Goal: Use online tool/utility: Utilize a website feature to perform a specific function

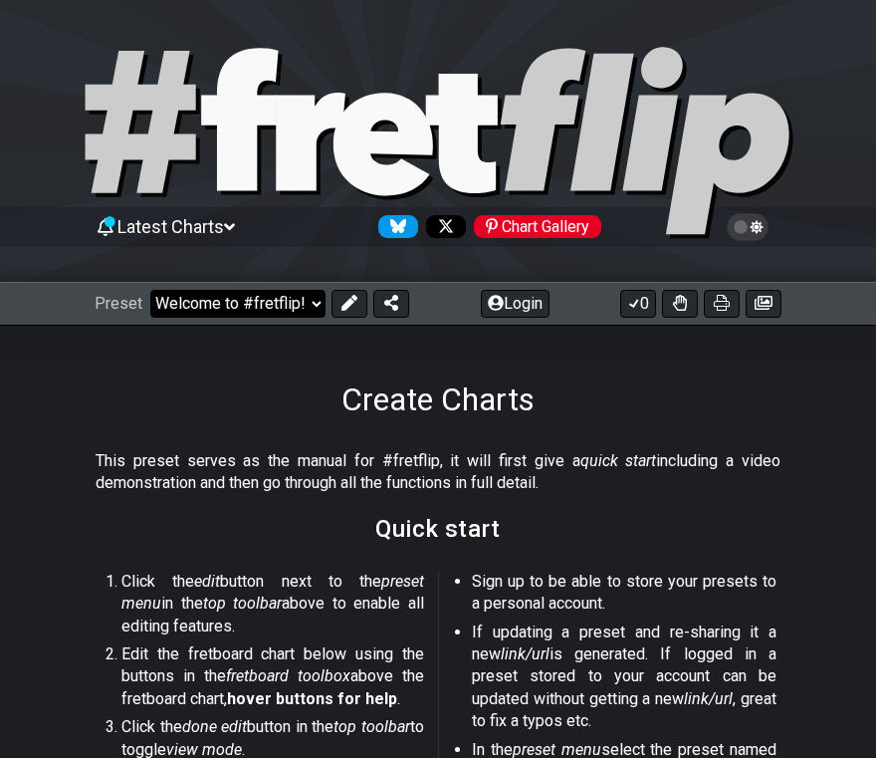
select select "/guitar-scales"
select select "C"
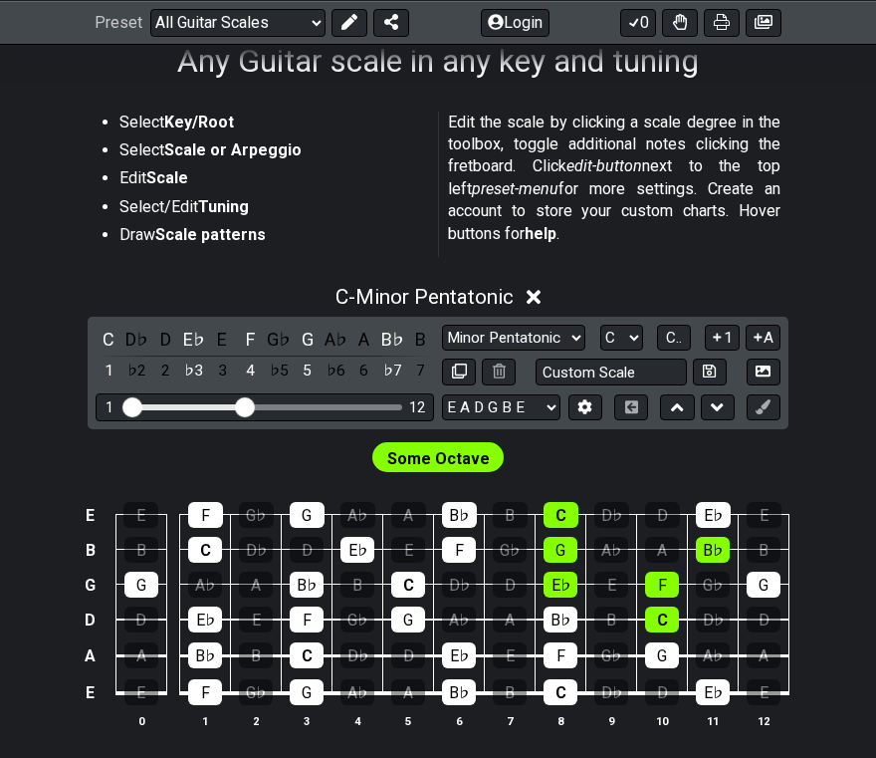
scroll to position [340, 0]
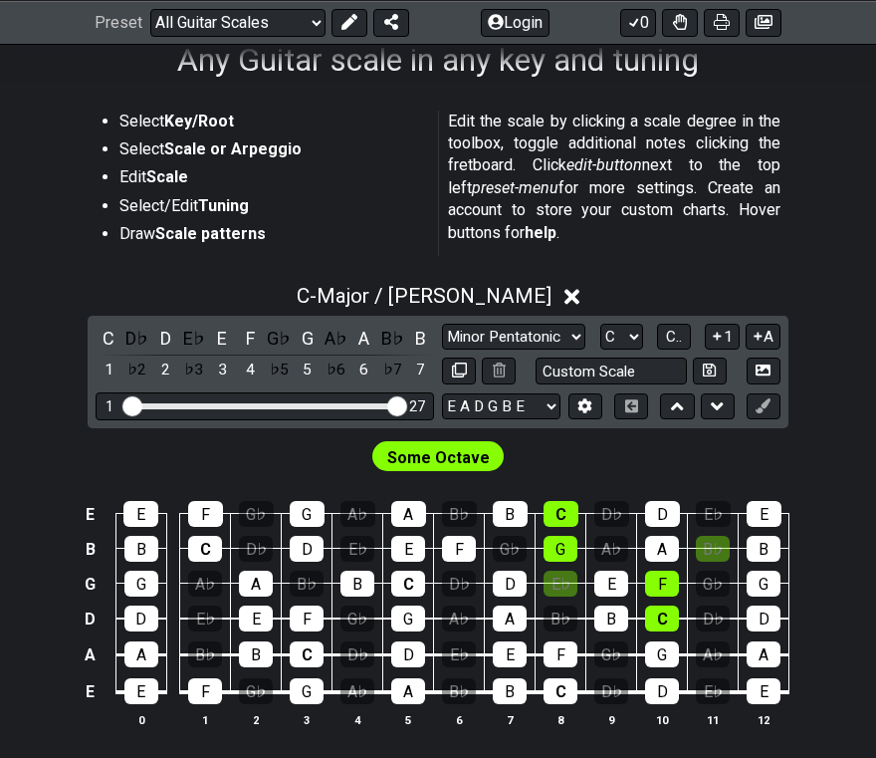
drag, startPoint x: 247, startPoint y: 406, endPoint x: 395, endPoint y: 417, distance: 148.8
click at [395, 417] on div "1 27" at bounding box center [265, 405] width 339 height 27
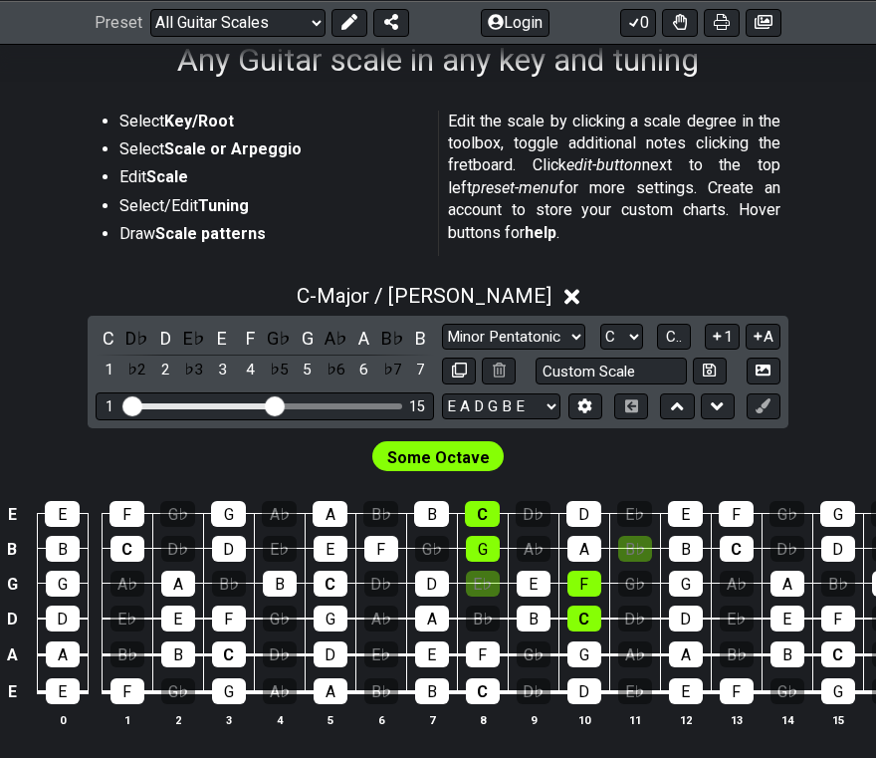
drag, startPoint x: 397, startPoint y: 408, endPoint x: 278, endPoint y: 414, distance: 119.6
click at [278, 414] on div "1 15" at bounding box center [265, 405] width 339 height 27
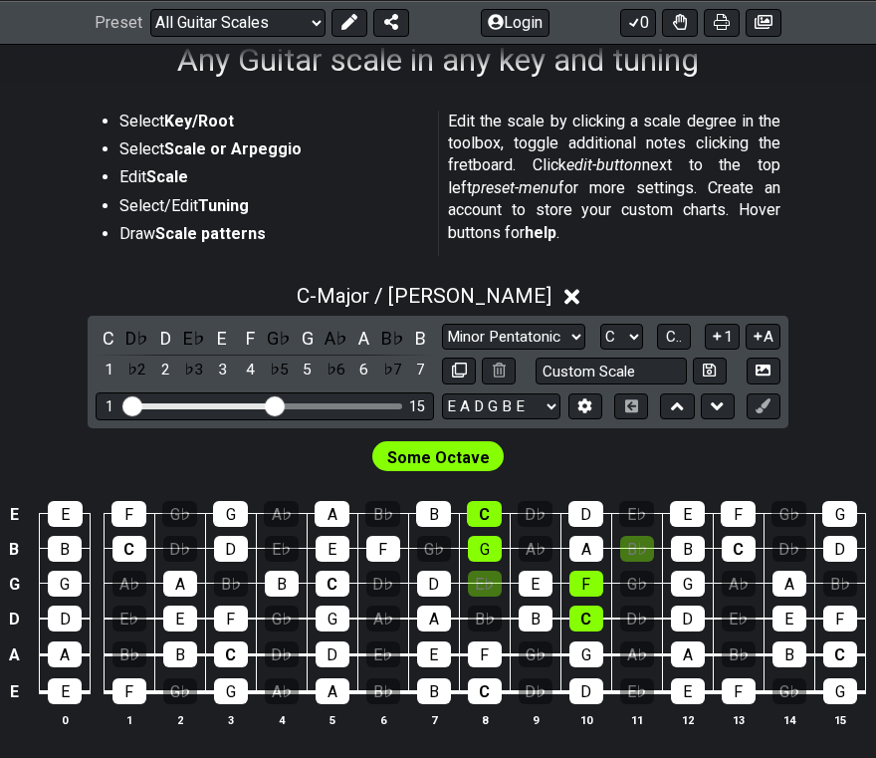
click at [432, 459] on span "Some Octave" at bounding box center [438, 457] width 103 height 29
click at [230, 657] on div "C" at bounding box center [231, 654] width 34 height 26
click at [725, 333] on button "1" at bounding box center [722, 337] width 34 height 27
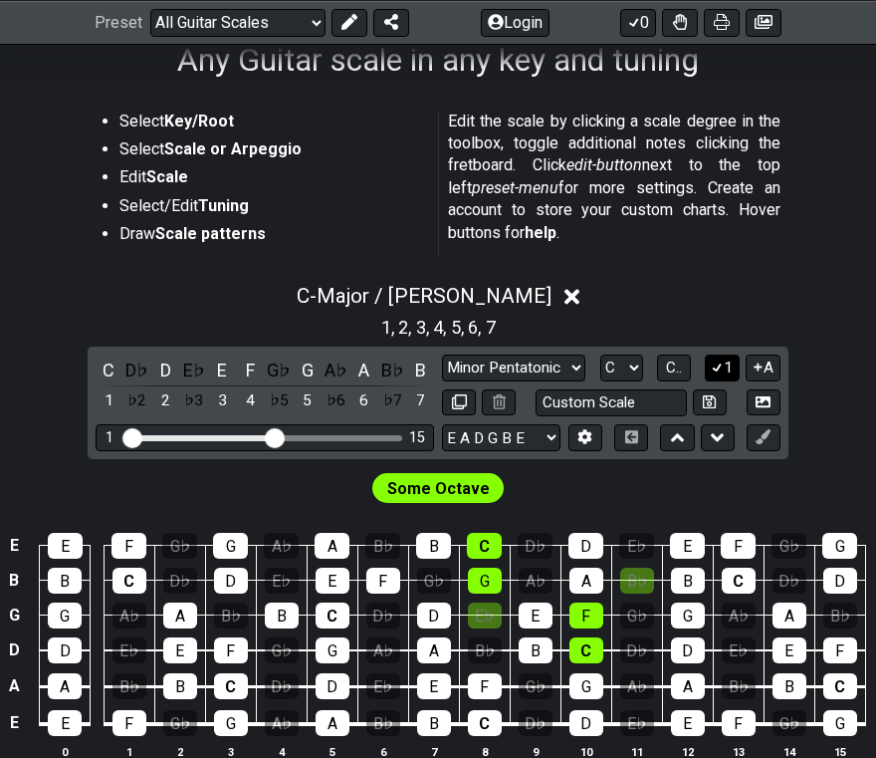
click at [722, 366] on icon at bounding box center [717, 366] width 19 height 15
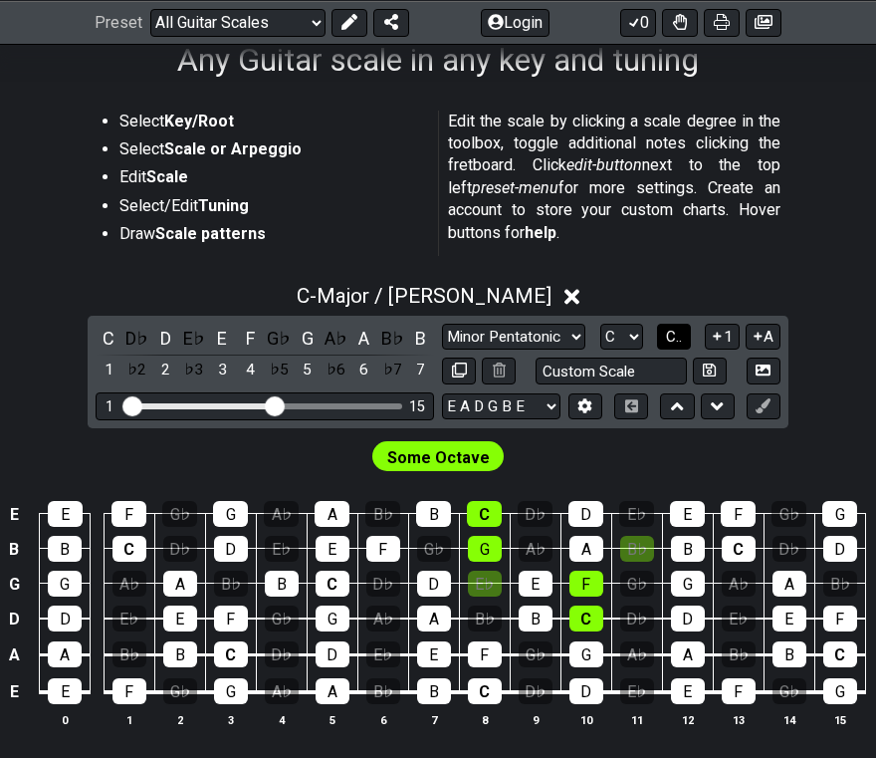
click at [678, 332] on span "C.." at bounding box center [674, 337] width 16 height 18
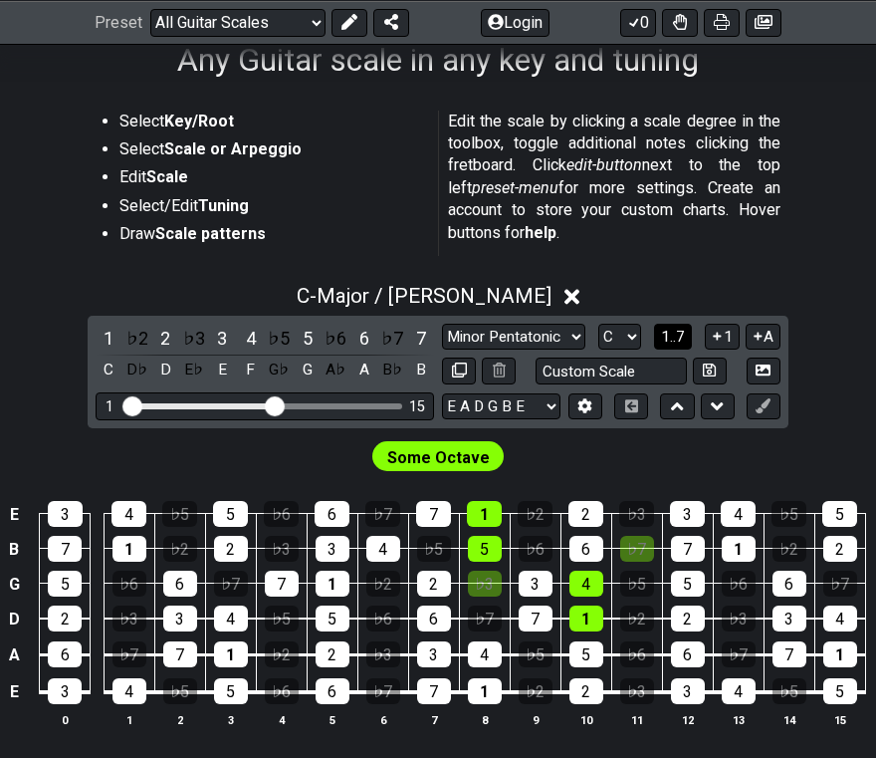
click at [676, 338] on span "1..7" at bounding box center [673, 337] width 24 height 18
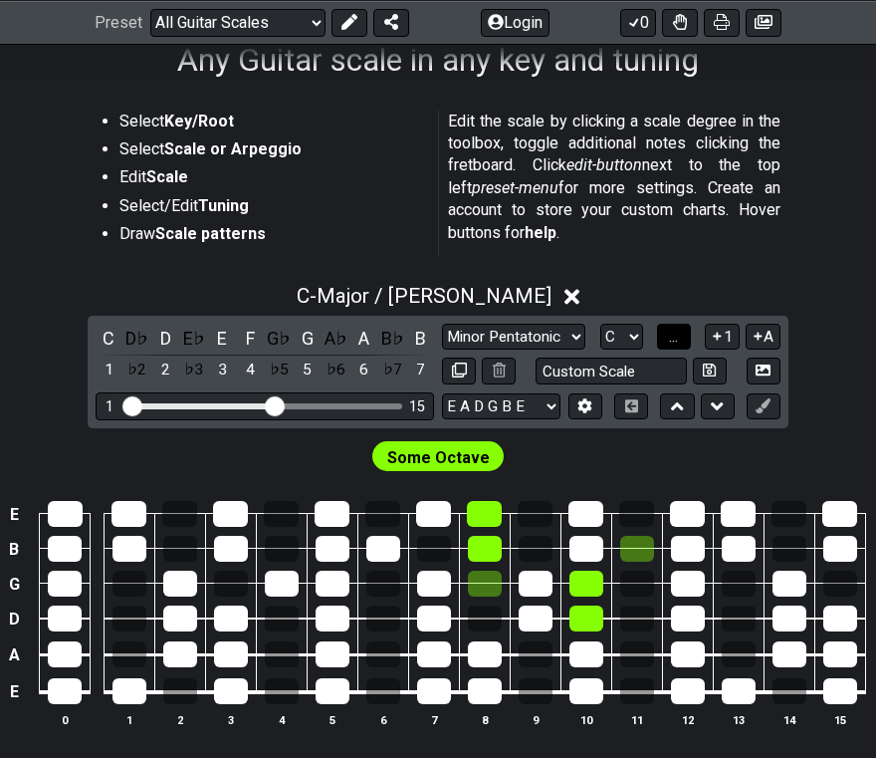
click at [677, 336] on span "..." at bounding box center [673, 337] width 9 height 18
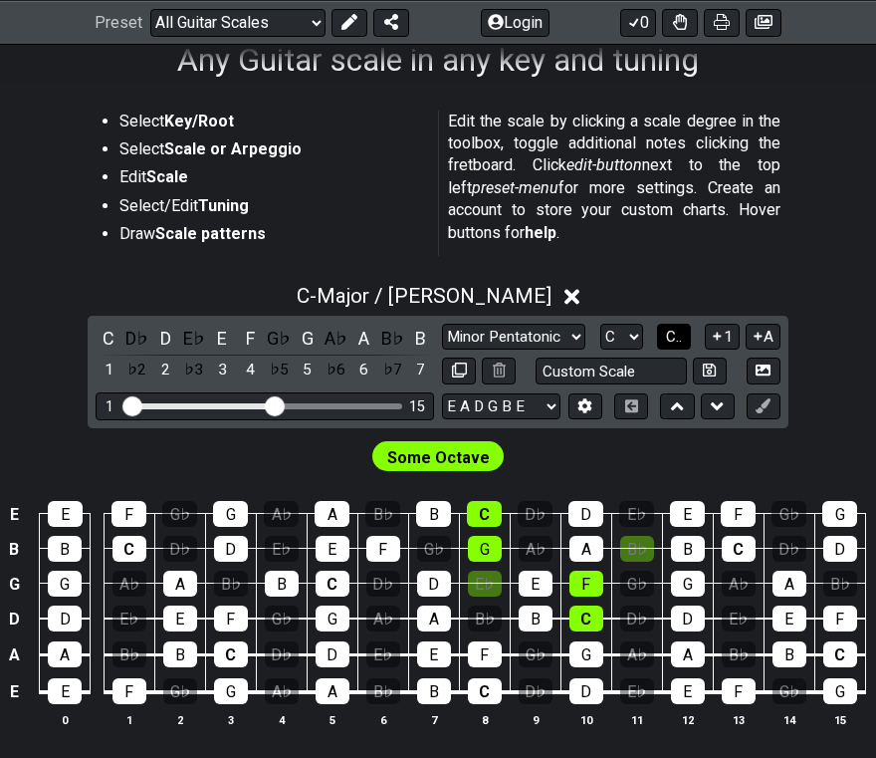
click at [674, 338] on span "C.." at bounding box center [674, 337] width 16 height 18
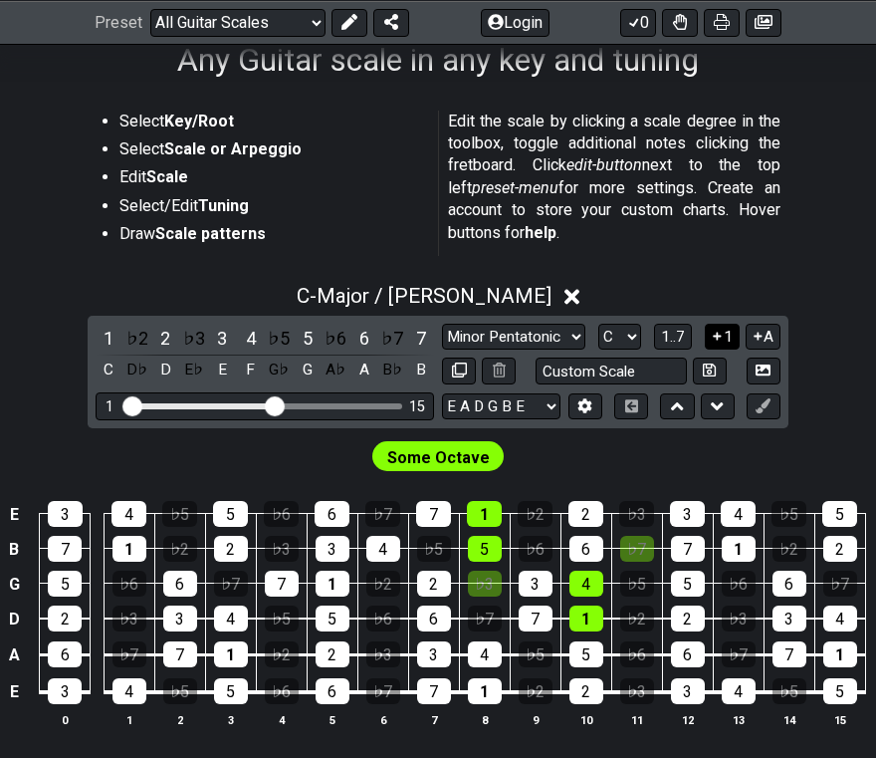
click at [724, 334] on button "1" at bounding box center [722, 337] width 34 height 27
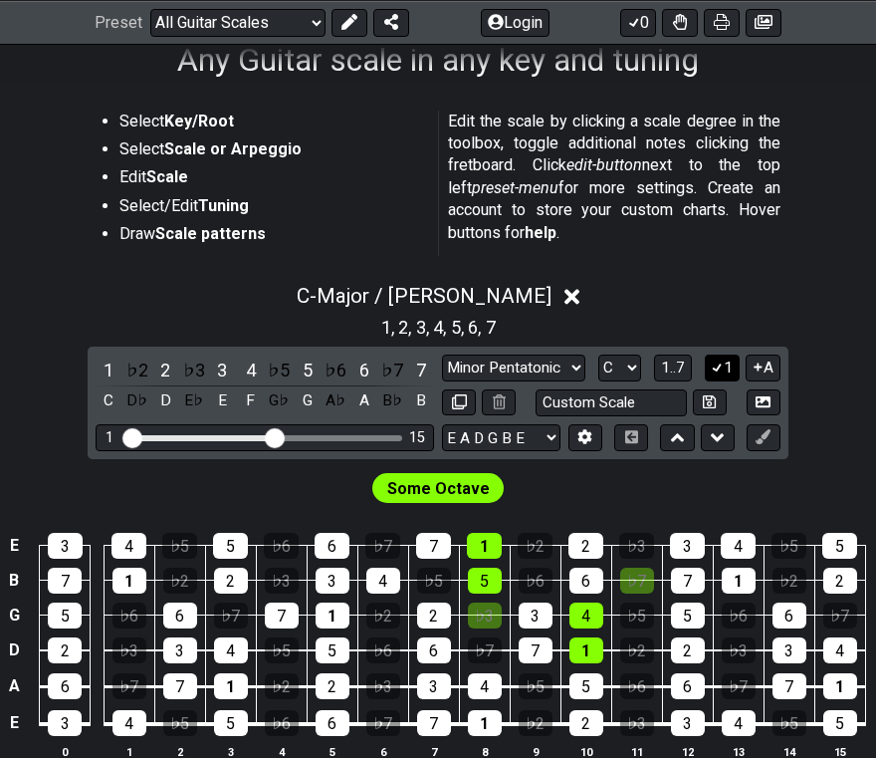
click at [727, 366] on button "1" at bounding box center [722, 367] width 34 height 27
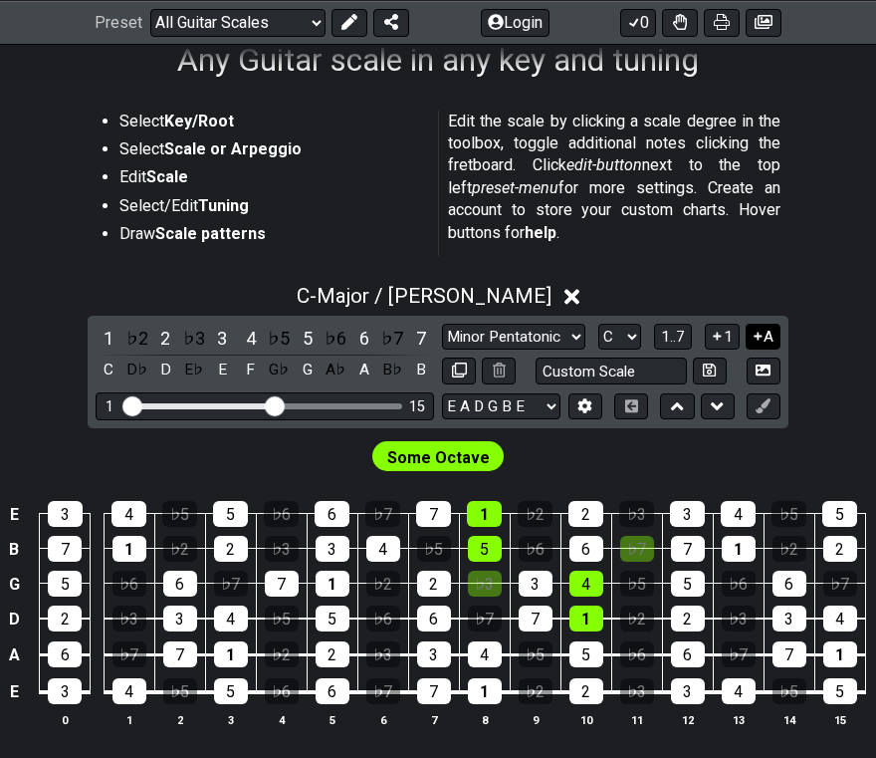
click at [771, 334] on button "A" at bounding box center [763, 337] width 35 height 27
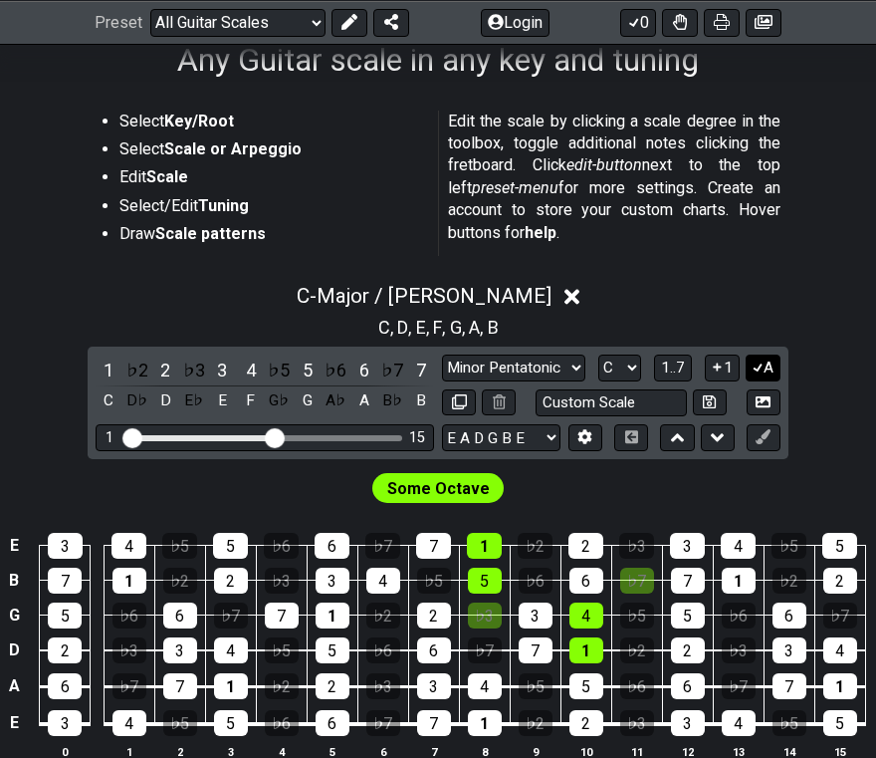
click at [765, 367] on button "A" at bounding box center [763, 367] width 35 height 27
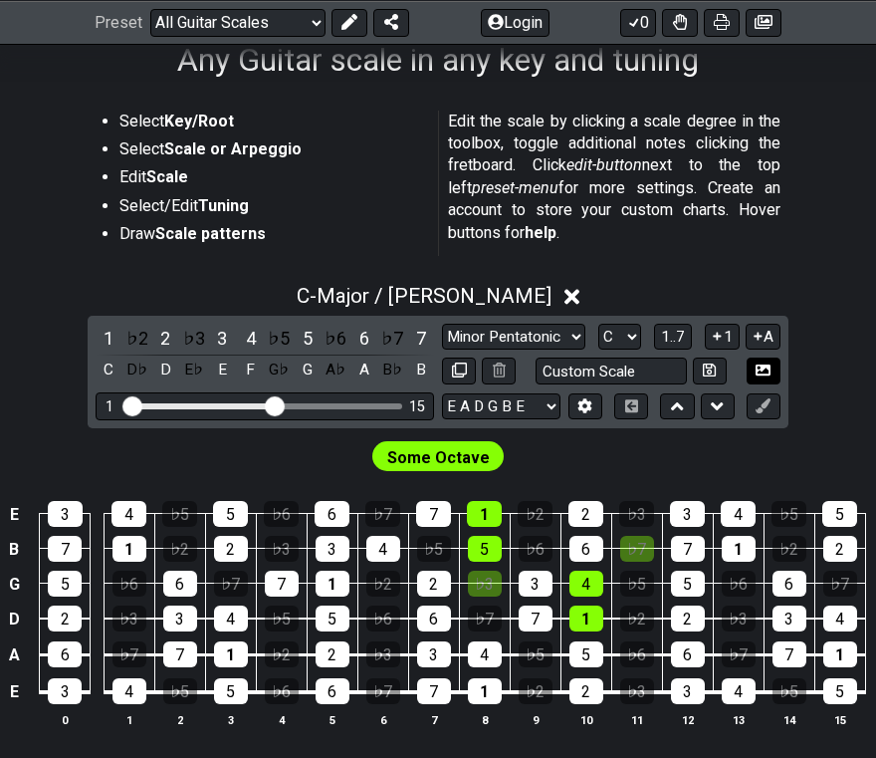
click at [764, 369] on icon at bounding box center [763, 369] width 15 height 11
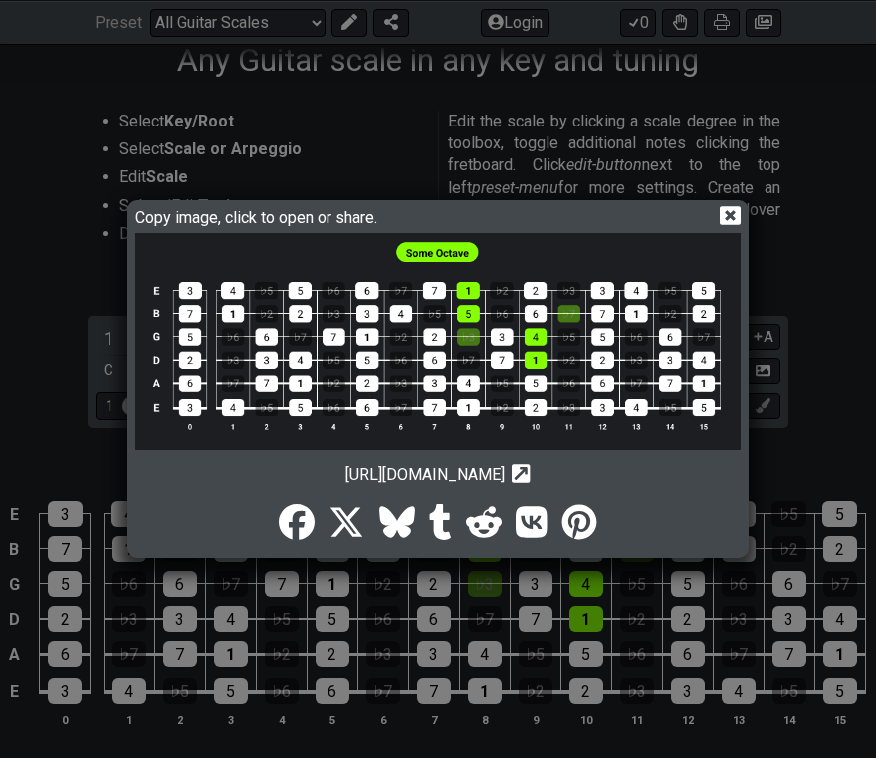
click at [531, 474] on icon at bounding box center [521, 473] width 19 height 19
click at [531, 474] on icon "Copy url to clipboard" at bounding box center [521, 473] width 19 height 21
click at [725, 218] on icon at bounding box center [730, 215] width 21 height 19
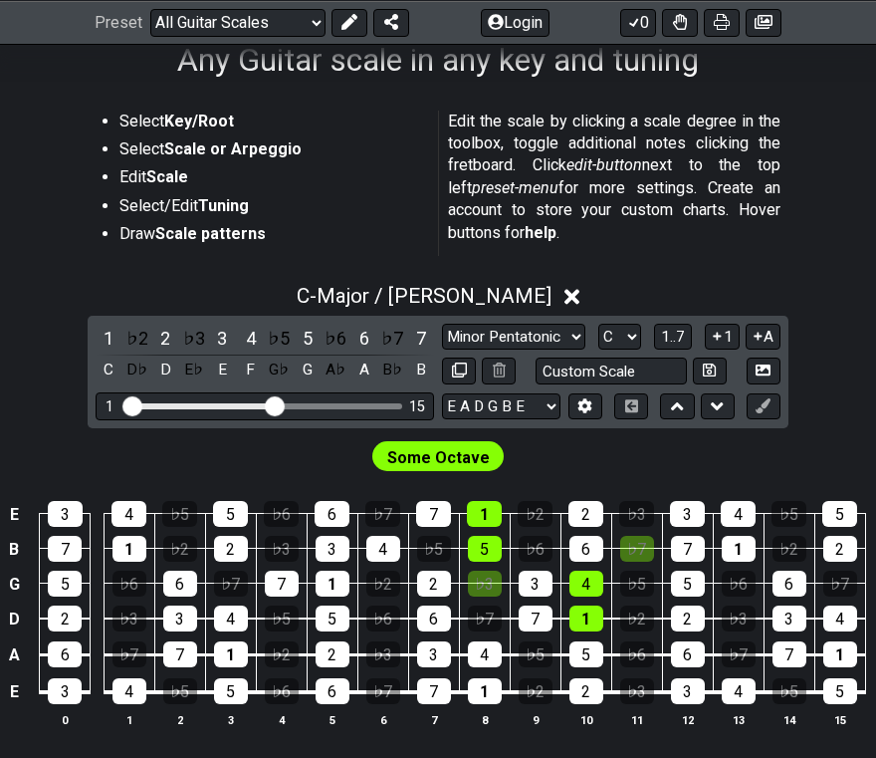
click at [232, 658] on div "1" at bounding box center [231, 654] width 34 height 26
click at [233, 659] on div "1" at bounding box center [231, 654] width 34 height 26
click at [719, 406] on icon at bounding box center [717, 406] width 13 height 8
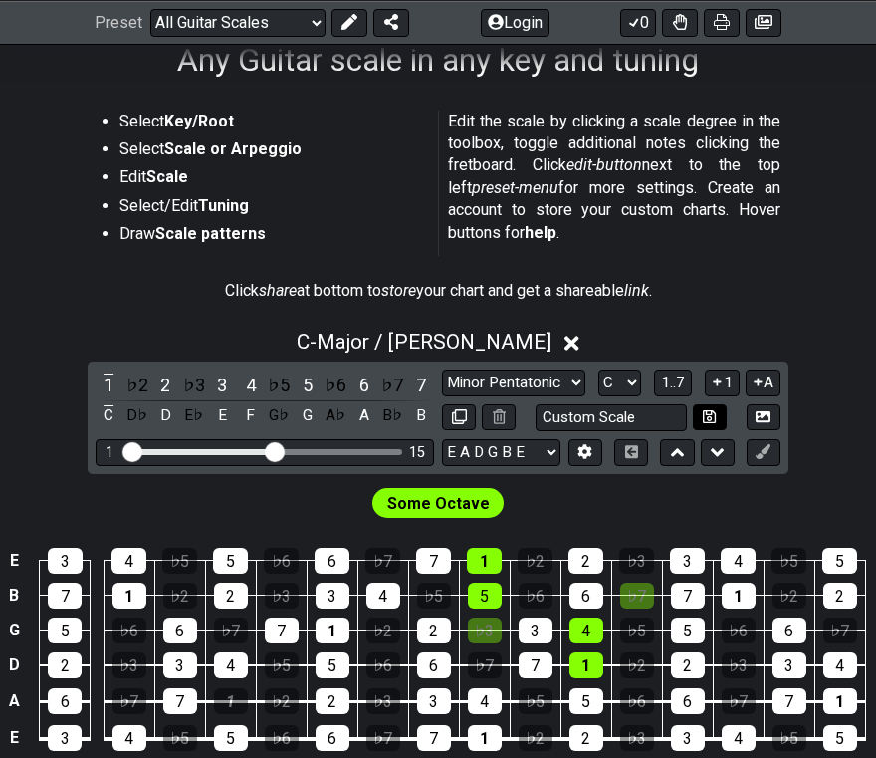
click at [708, 420] on icon at bounding box center [709, 415] width 13 height 13
select select "Custom Scale"
click at [708, 420] on icon at bounding box center [709, 415] width 13 height 13
click at [582, 452] on icon at bounding box center [586, 451] width 14 height 15
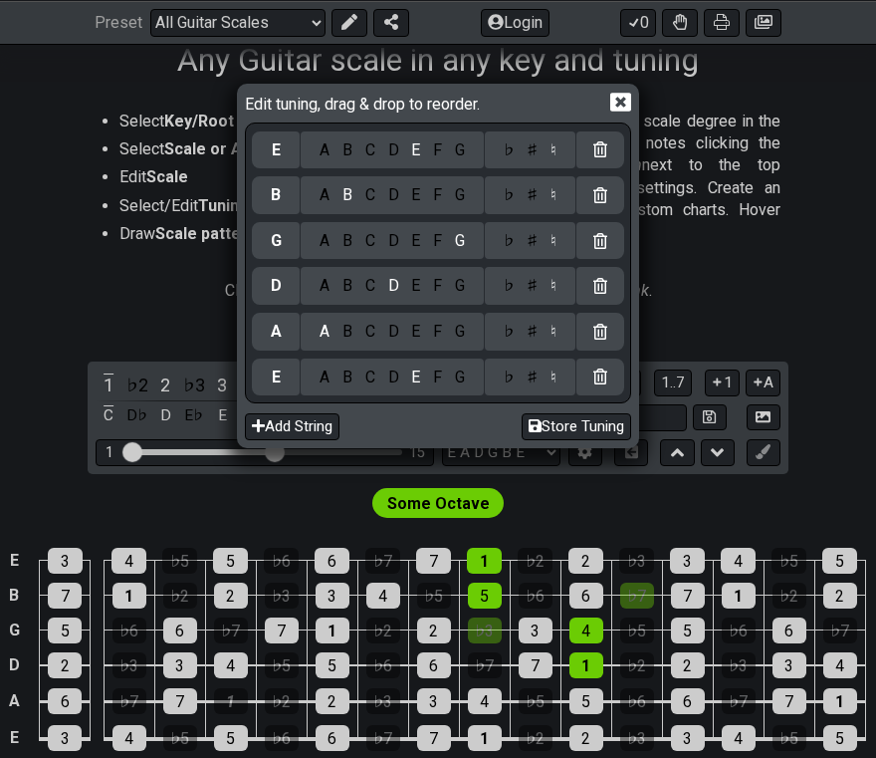
click at [624, 102] on icon at bounding box center [620, 102] width 21 height 21
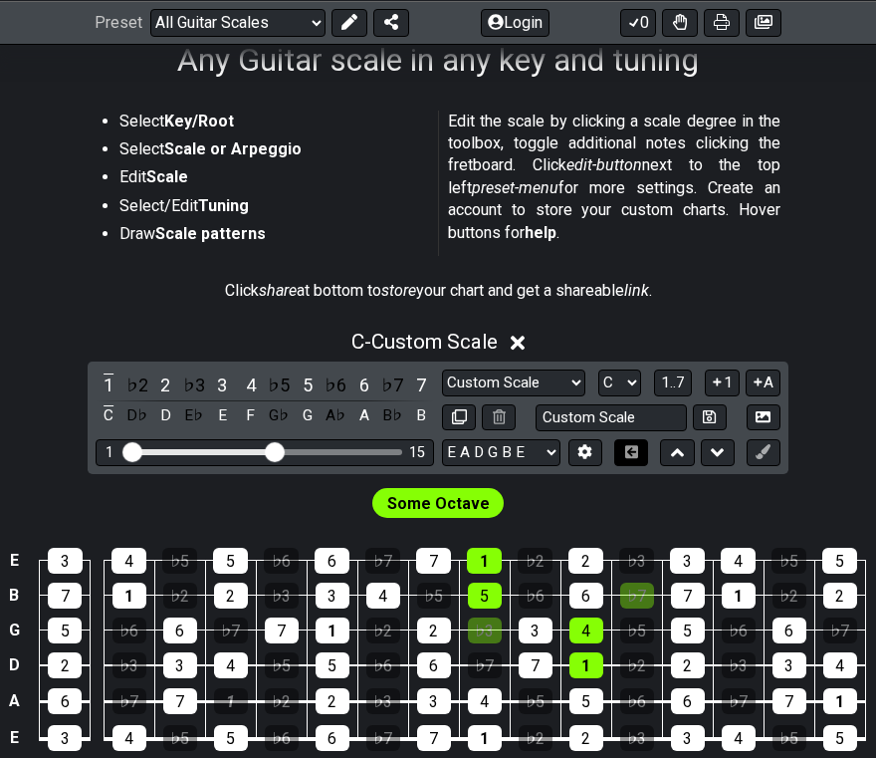
click at [634, 451] on icon at bounding box center [631, 451] width 15 height 13
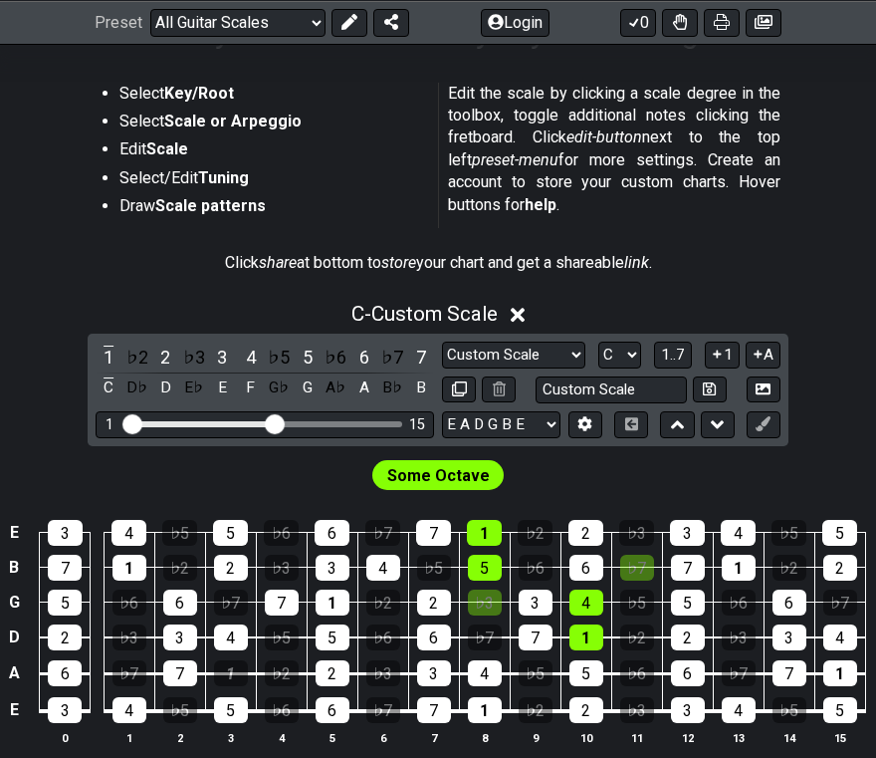
scroll to position [376, 0]
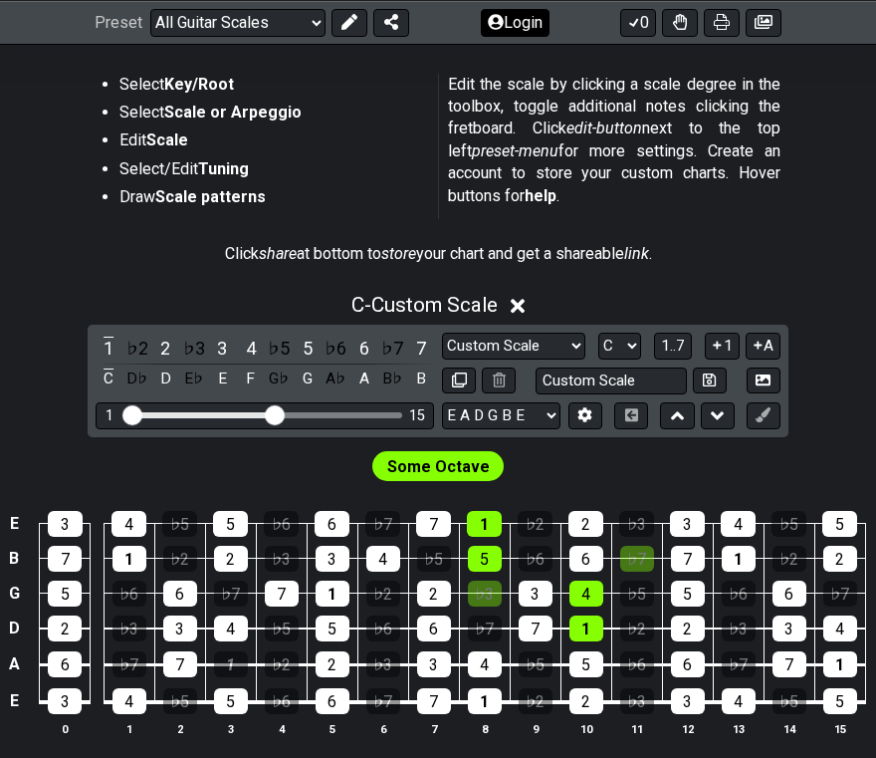
click at [522, 20] on button "Login" at bounding box center [515, 22] width 69 height 28
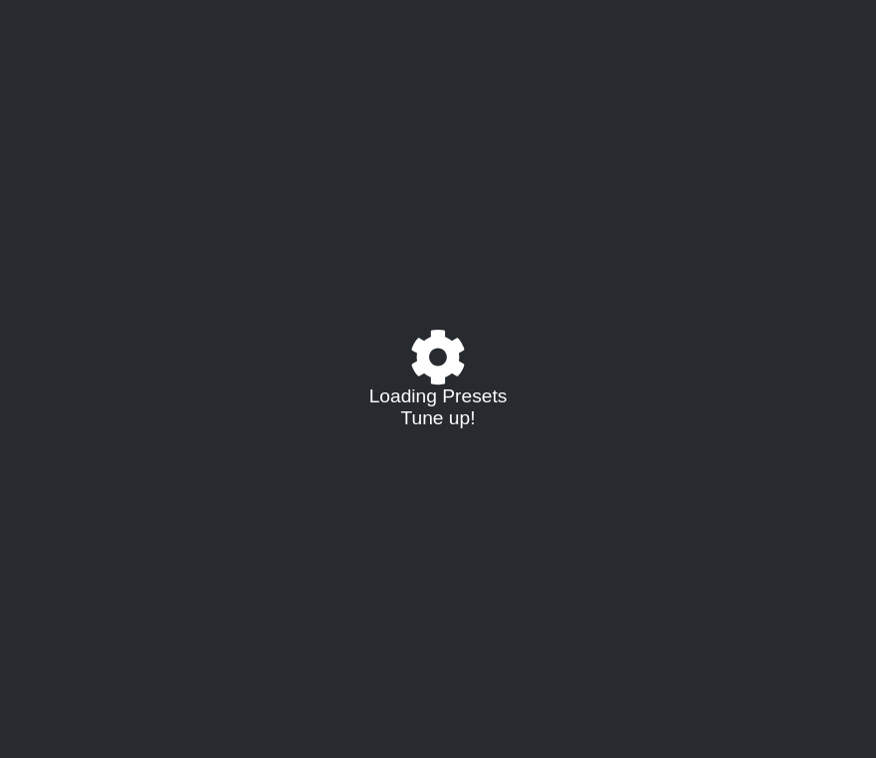
select select "/guitar-scales"
select select "C"
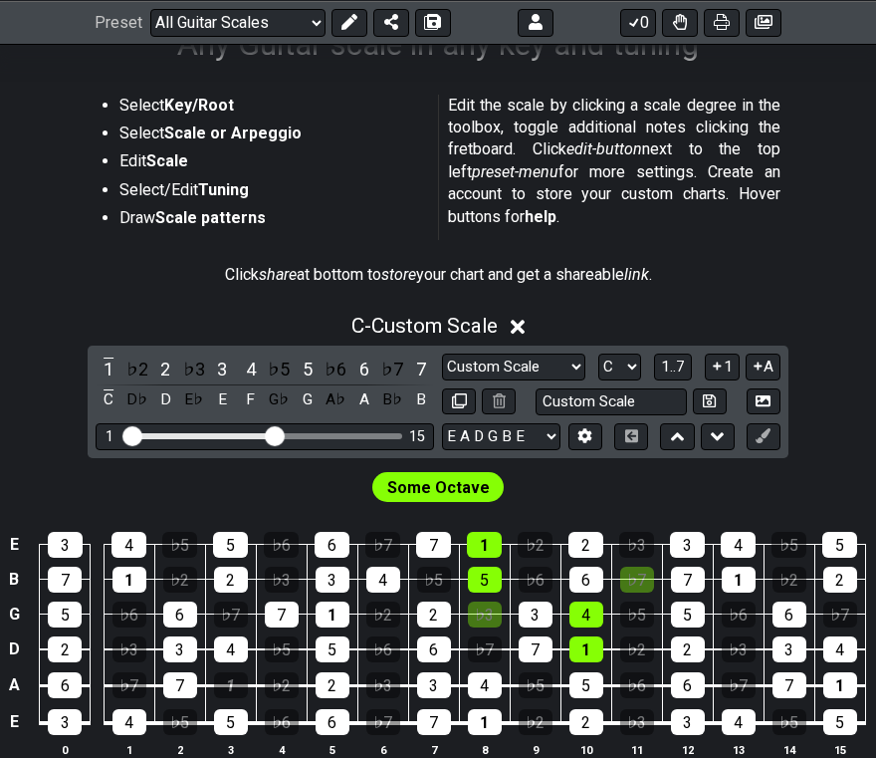
scroll to position [356, 0]
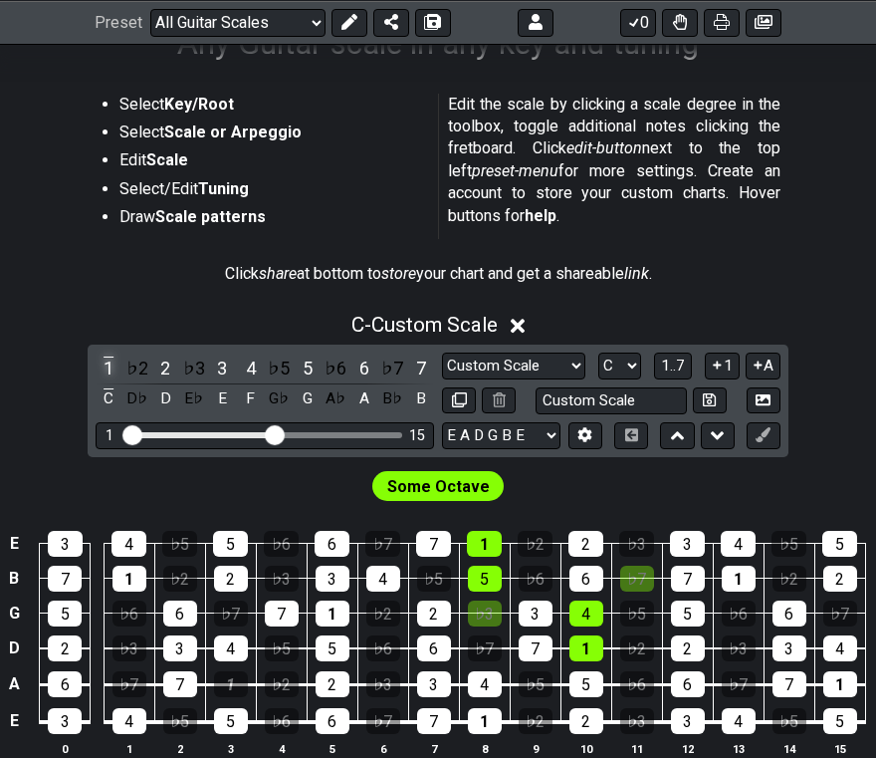
click at [107, 366] on div "1" at bounding box center [109, 367] width 26 height 27
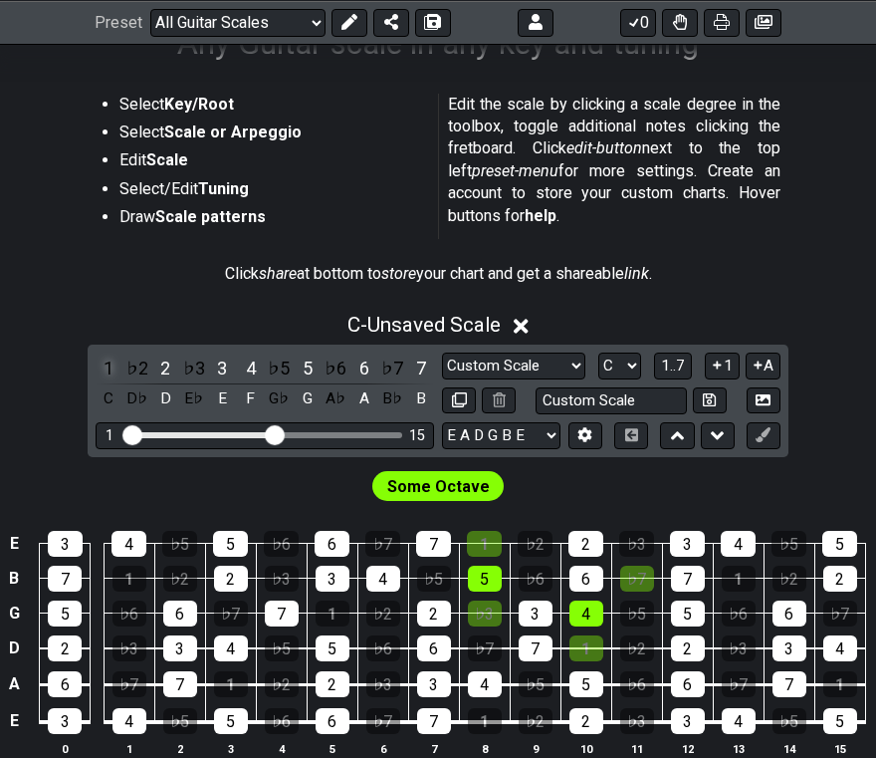
click at [107, 366] on div "1" at bounding box center [109, 367] width 26 height 27
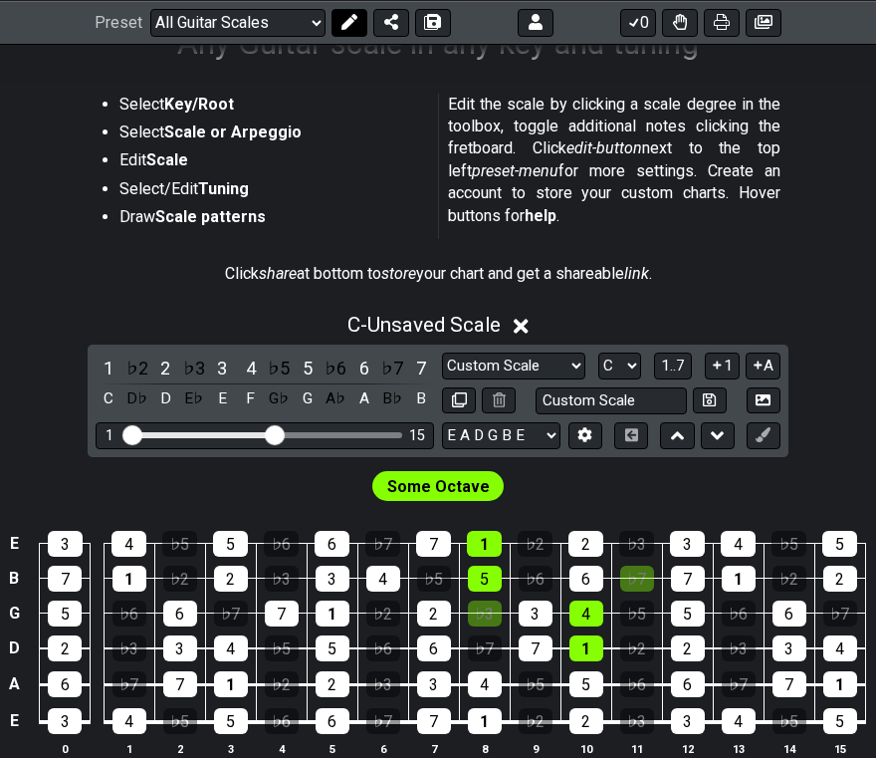
click at [349, 20] on icon at bounding box center [350, 22] width 16 height 16
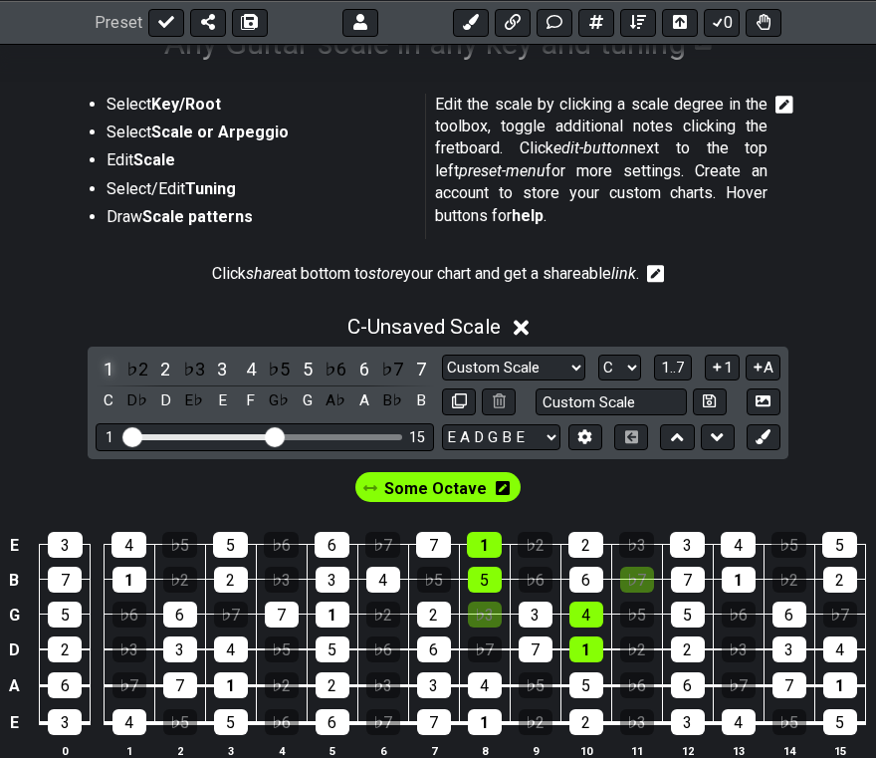
click at [106, 367] on div "1" at bounding box center [109, 368] width 26 height 27
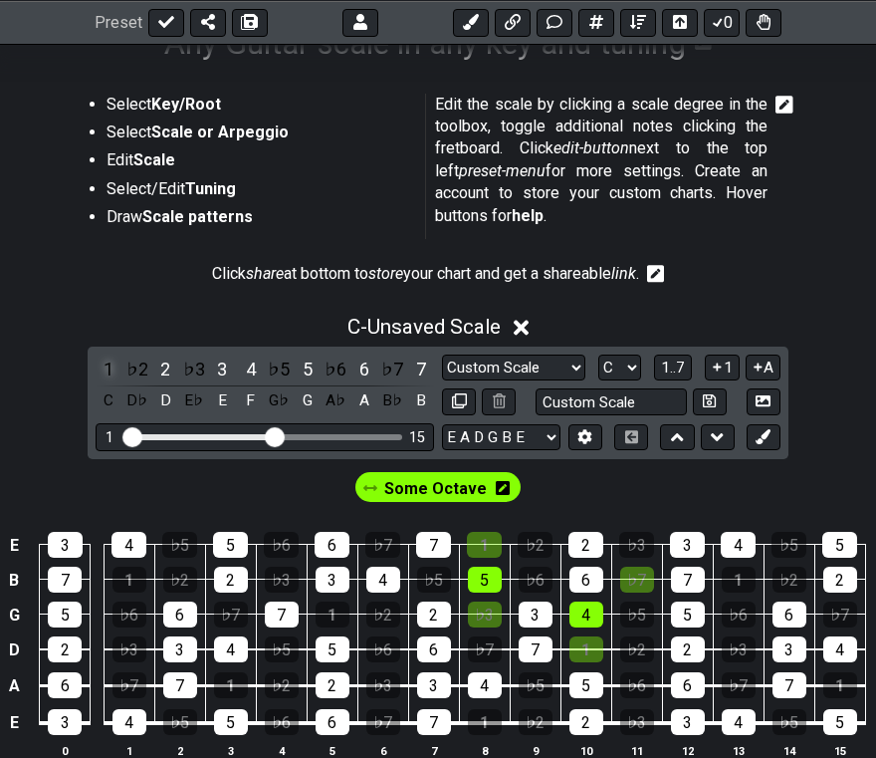
click at [106, 367] on div "1" at bounding box center [109, 368] width 26 height 27
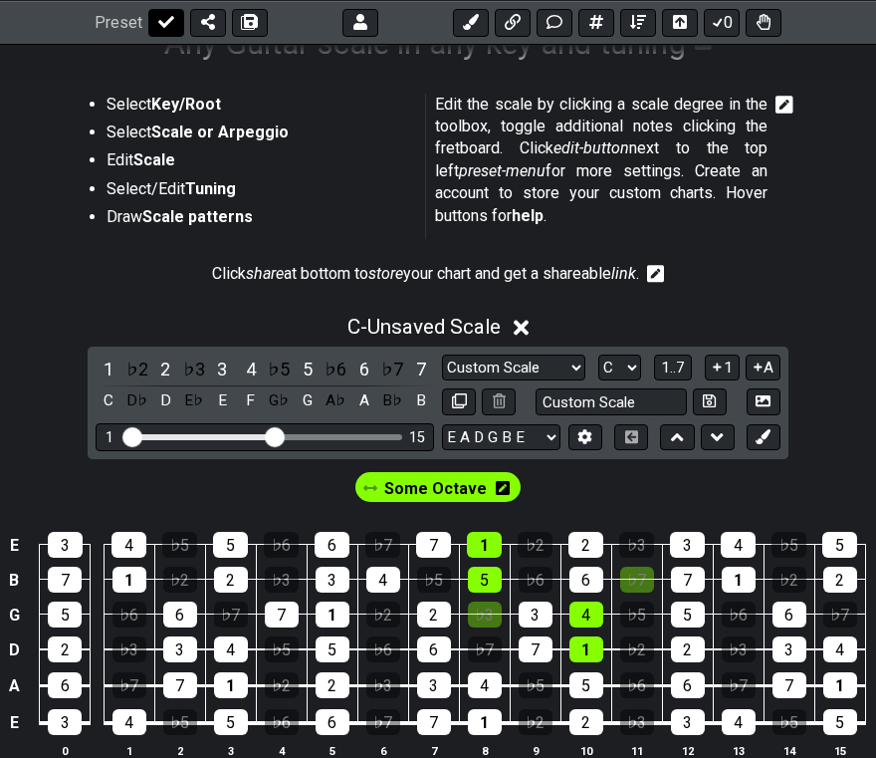
click at [163, 21] on icon at bounding box center [166, 22] width 16 height 16
select select "/guitar-scales"
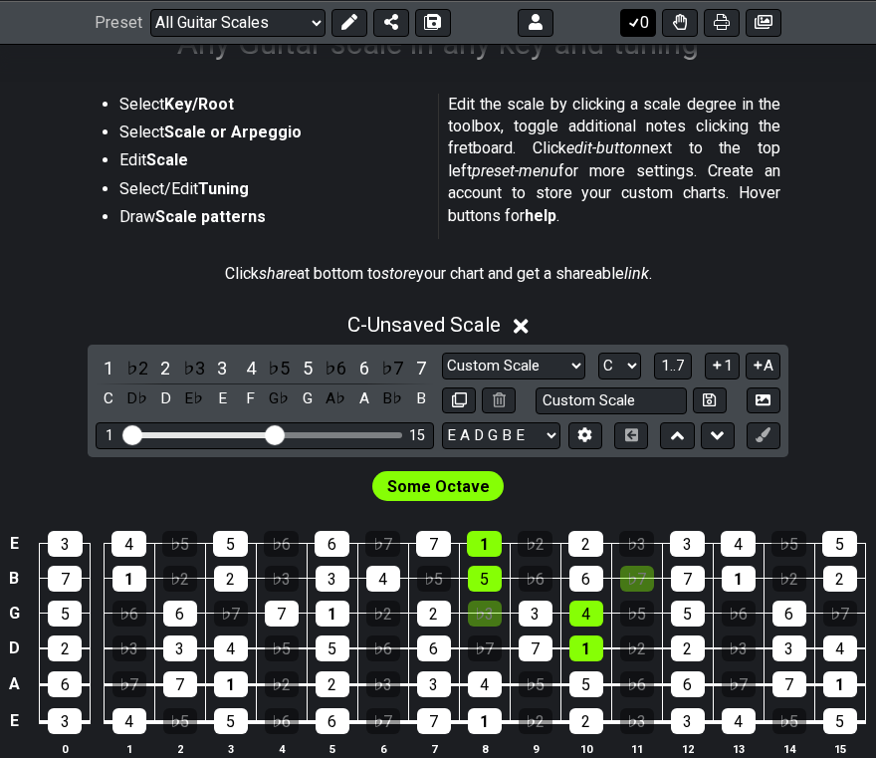
click at [637, 23] on icon at bounding box center [634, 22] width 20 height 16
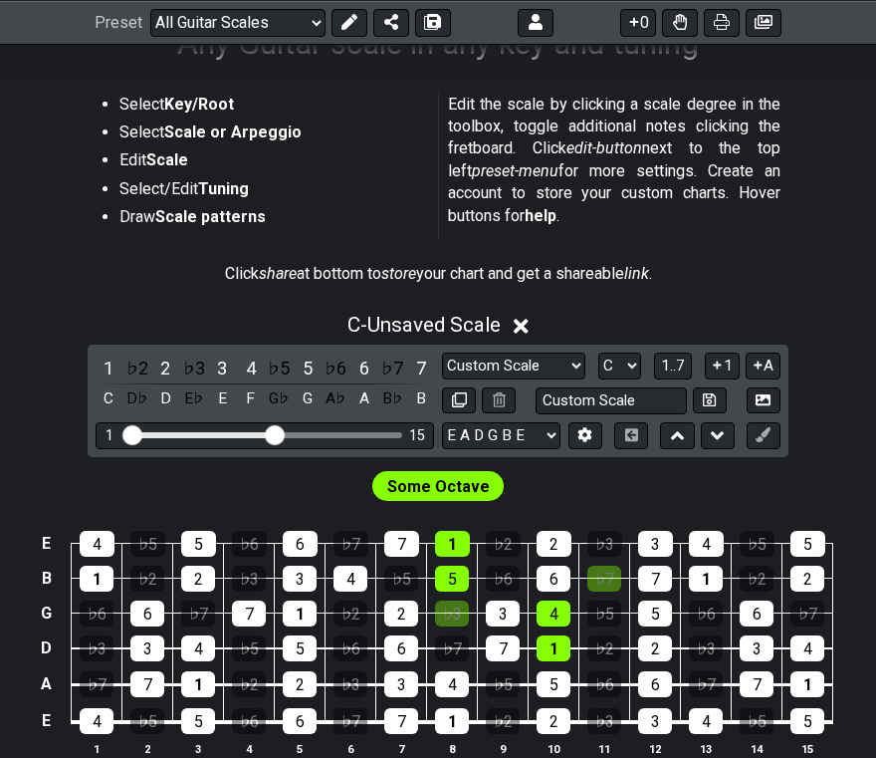
click at [461, 484] on span "Some Octave" at bounding box center [438, 486] width 103 height 29
click at [452, 546] on div "1" at bounding box center [452, 544] width 35 height 26
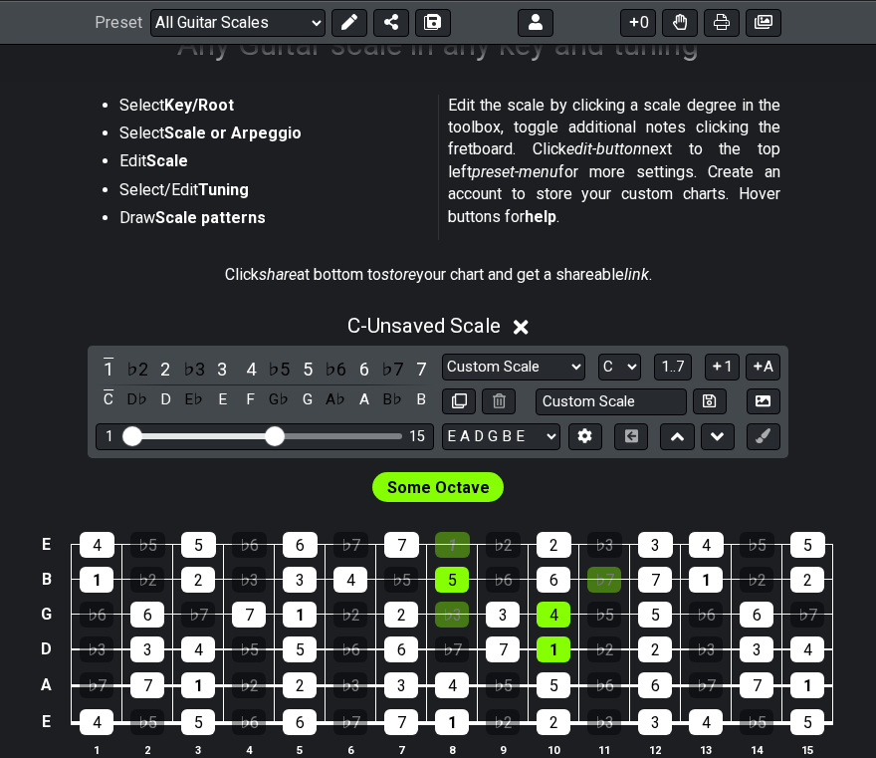
scroll to position [353, 0]
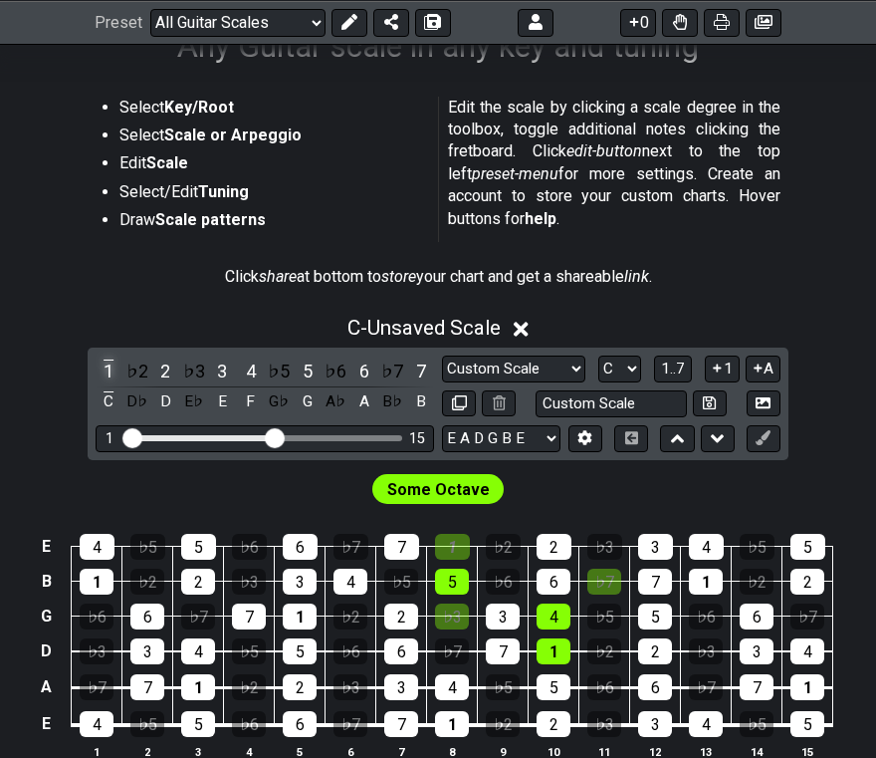
click at [108, 369] on div "1" at bounding box center [109, 370] width 26 height 27
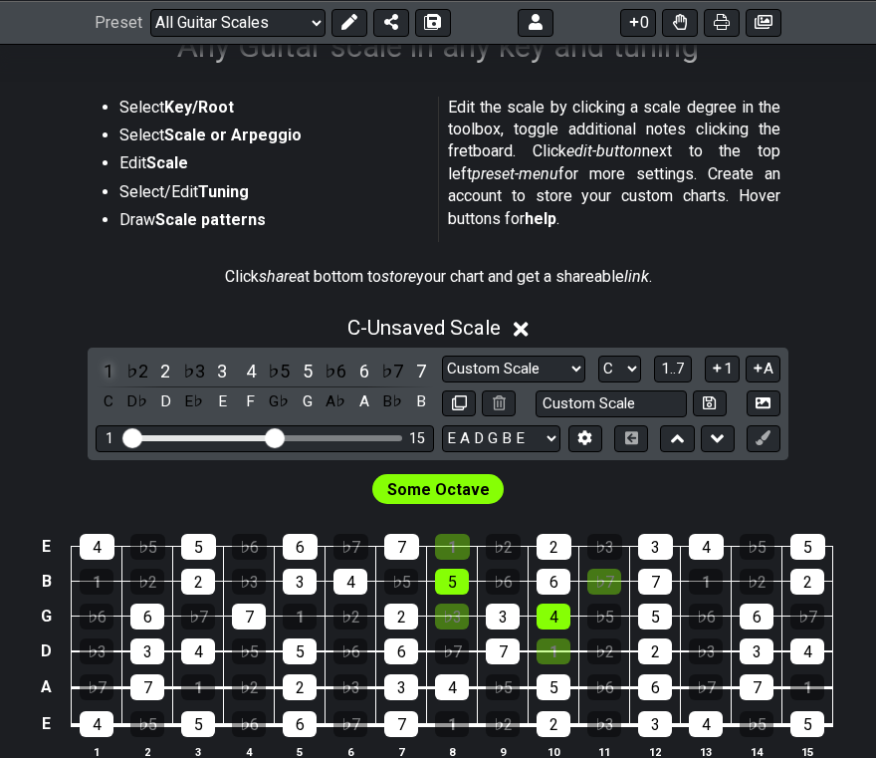
click at [108, 369] on div "1" at bounding box center [109, 370] width 26 height 27
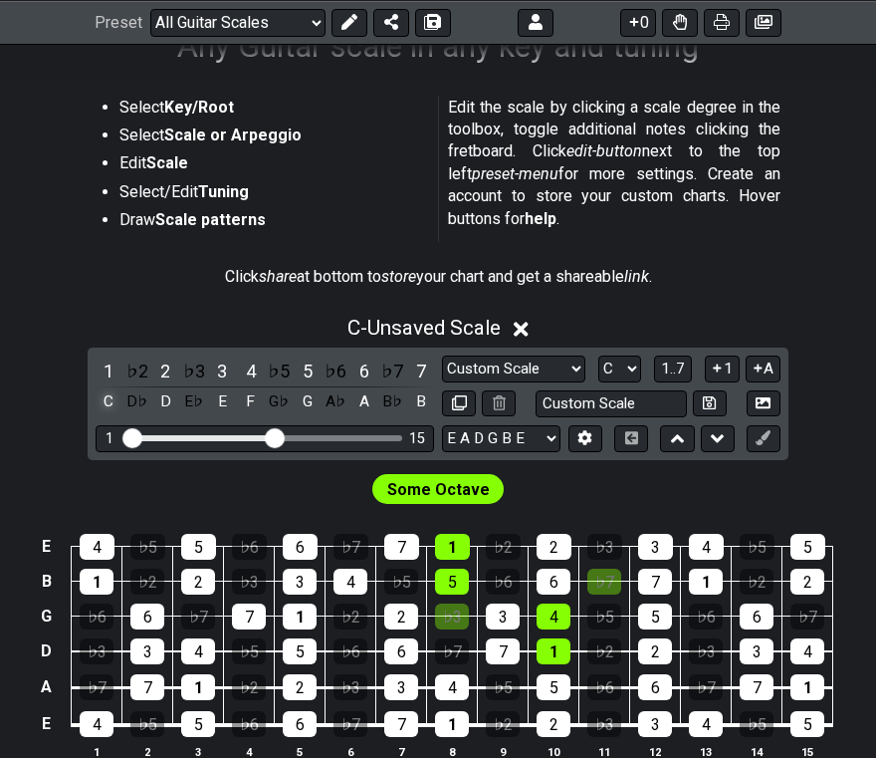
click at [109, 401] on div "C" at bounding box center [109, 401] width 26 height 27
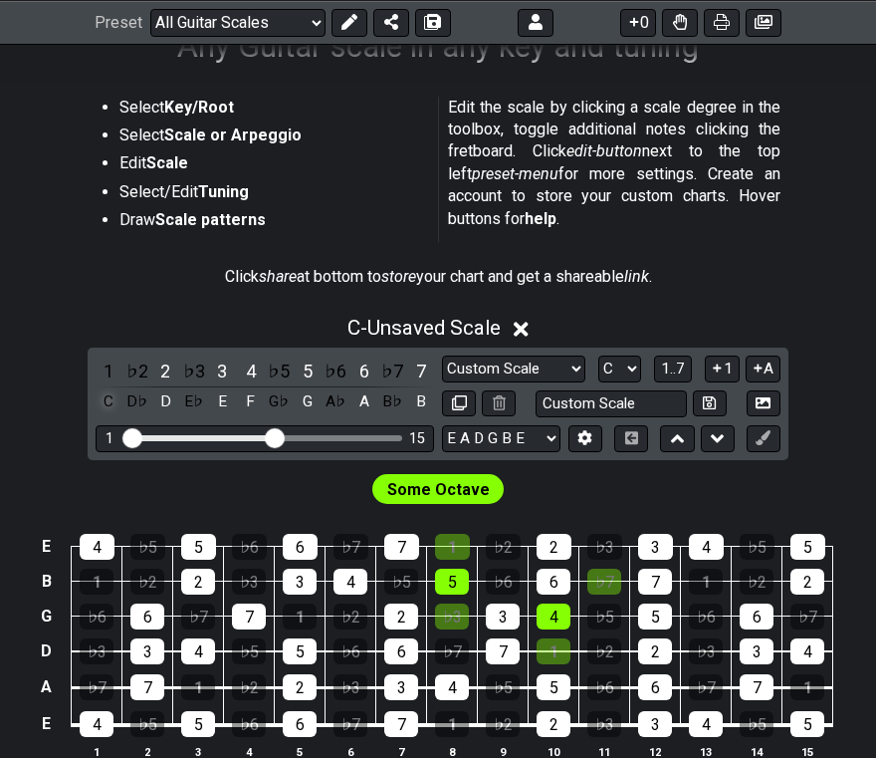
click at [109, 401] on div "C" at bounding box center [109, 401] width 26 height 27
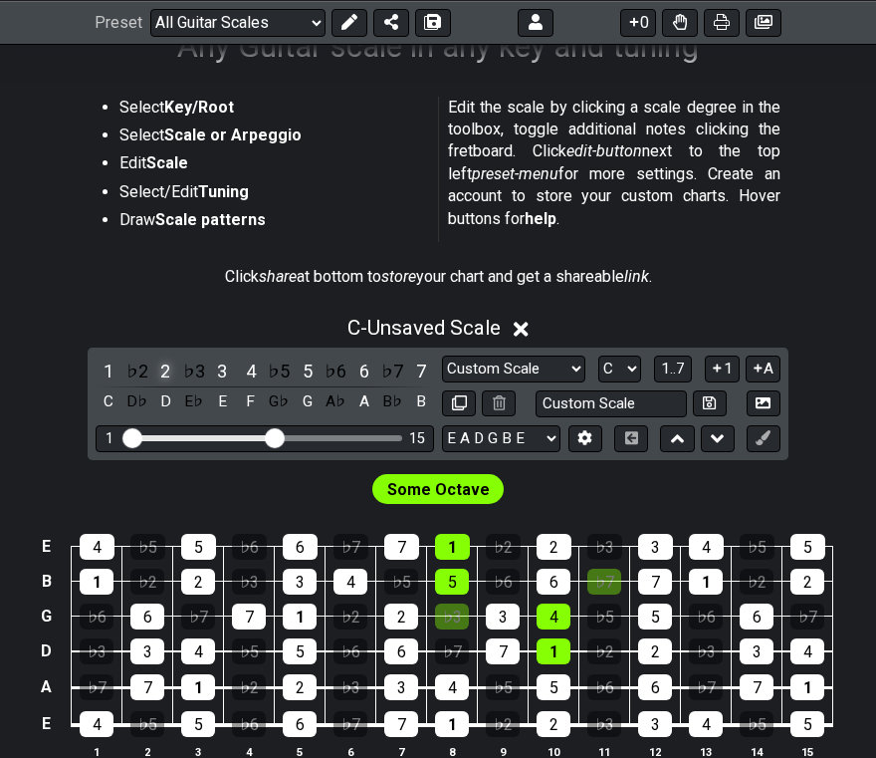
click at [167, 366] on div "2" at bounding box center [165, 370] width 26 height 27
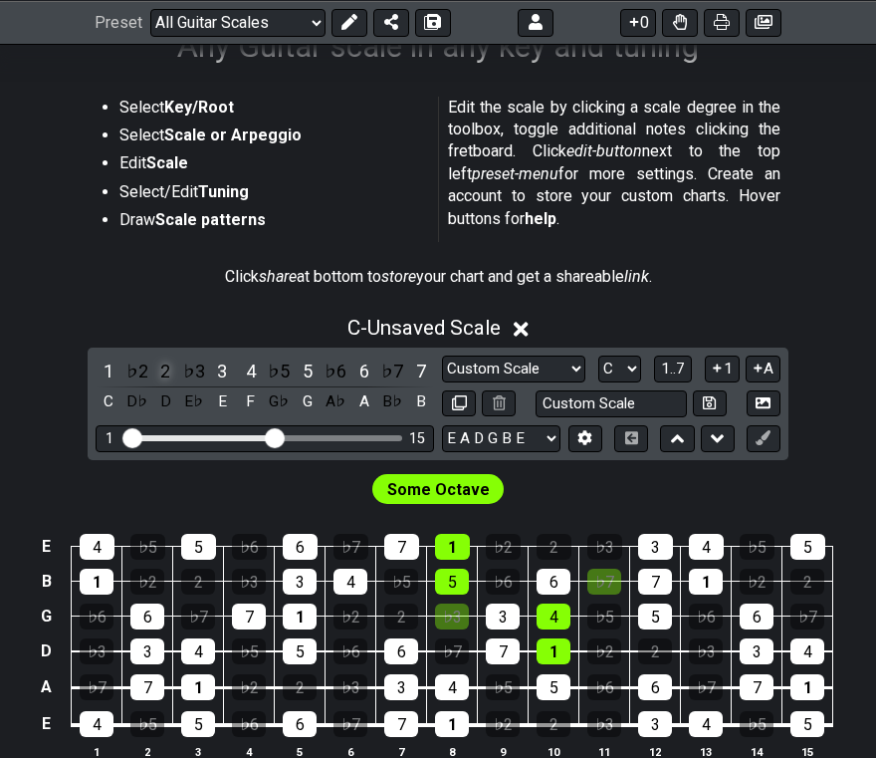
click at [167, 366] on div "2" at bounding box center [165, 370] width 26 height 27
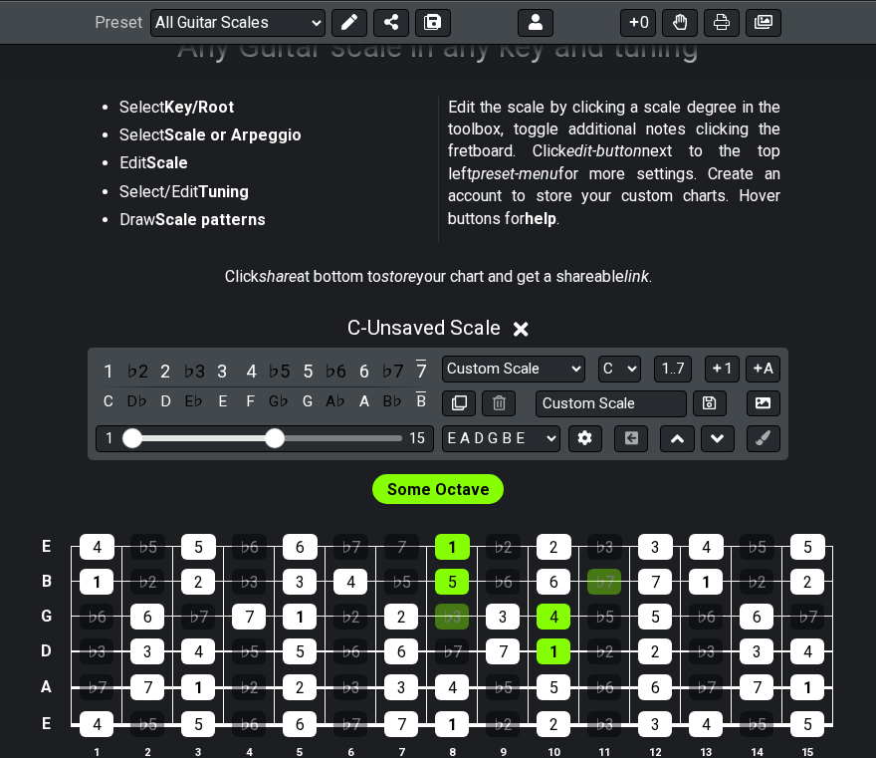
click at [410, 548] on div "7" at bounding box center [401, 547] width 35 height 26
click at [765, 442] on icon at bounding box center [763, 437] width 15 height 15
click at [466, 548] on div "1" at bounding box center [452, 547] width 35 height 26
click at [464, 575] on div "5" at bounding box center [452, 582] width 34 height 26
click at [556, 615] on div "4" at bounding box center [554, 616] width 34 height 26
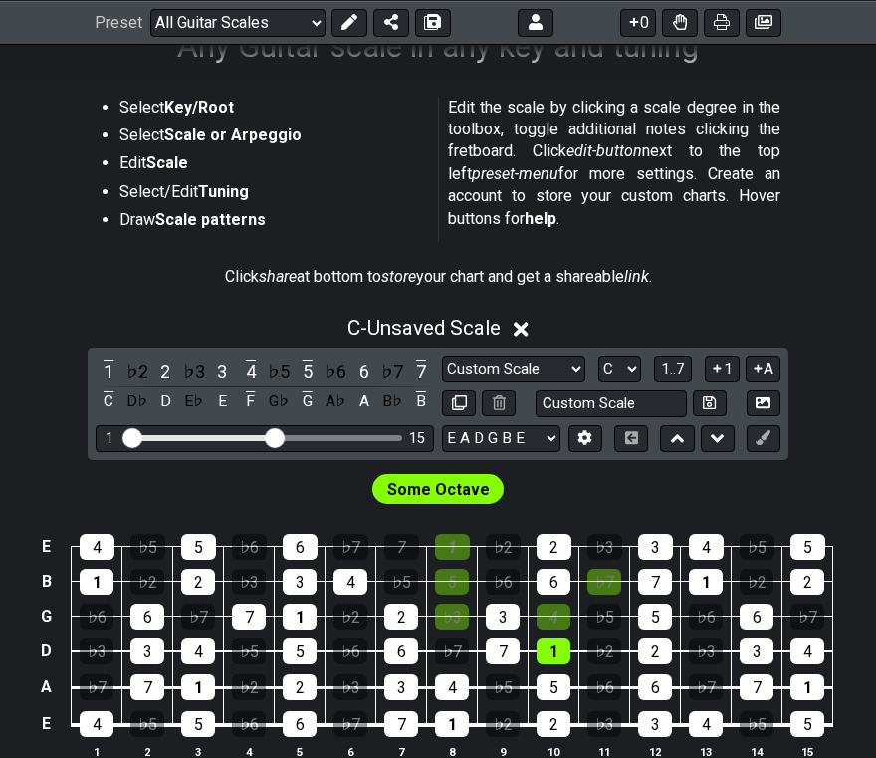
click at [562, 653] on div "1" at bounding box center [554, 651] width 34 height 26
click at [771, 435] on icon at bounding box center [763, 437] width 15 height 15
click at [407, 545] on div "7" at bounding box center [401, 547] width 35 height 26
click at [314, 499] on div "Some Octave" at bounding box center [438, 484] width 876 height 48
click at [349, 23] on icon at bounding box center [350, 22] width 16 height 16
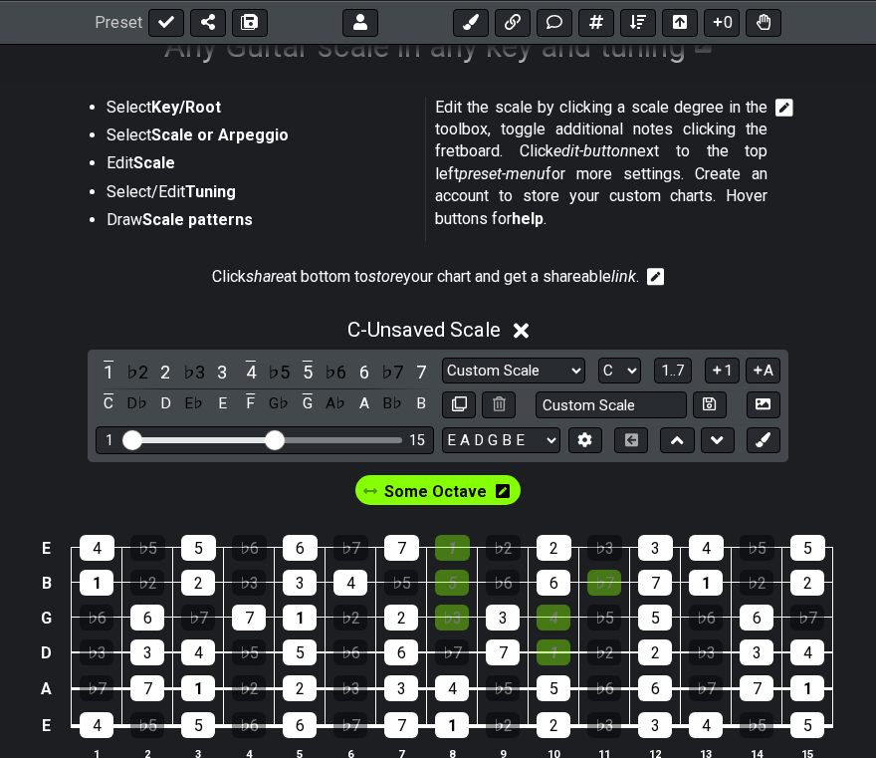
click at [499, 491] on icon at bounding box center [503, 491] width 14 height 16
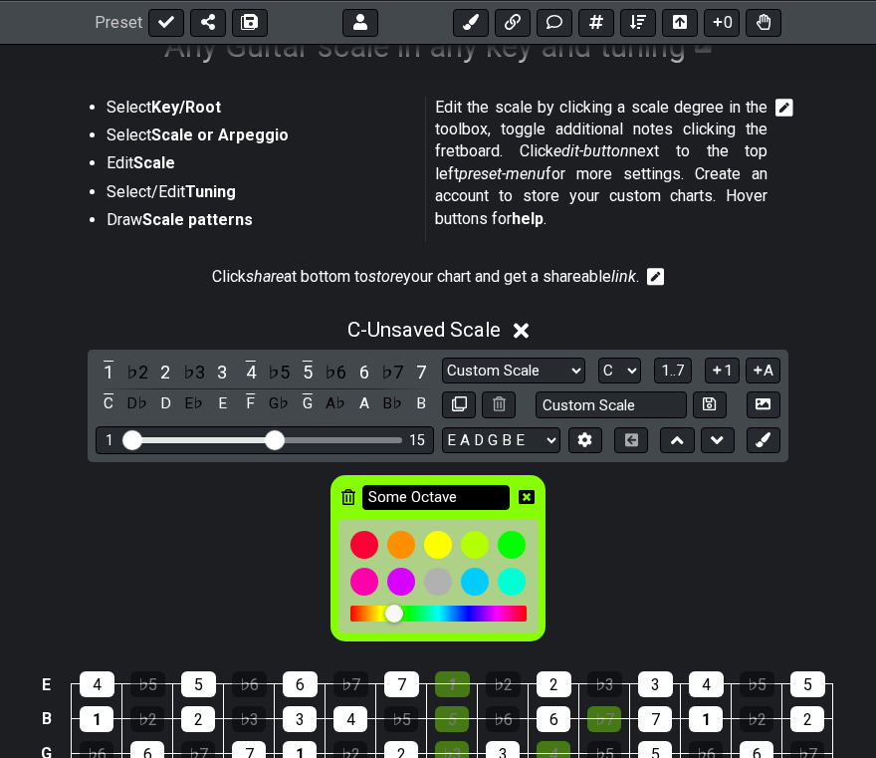
click at [450, 495] on input "Some Octave" at bounding box center [435, 497] width 147 height 25
type input "S"
type input "C Ionian"
click at [530, 496] on icon at bounding box center [527, 497] width 16 height 14
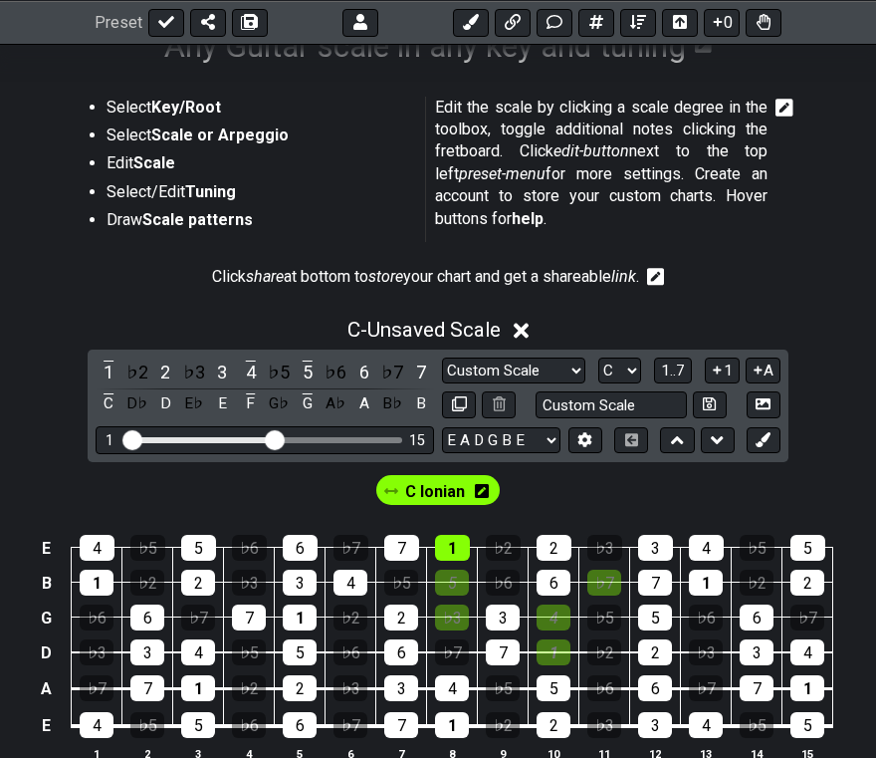
click at [461, 550] on div "1" at bounding box center [452, 548] width 35 height 26
click at [463, 578] on div "5" at bounding box center [452, 583] width 34 height 26
click at [464, 613] on div "♭3" at bounding box center [452, 617] width 34 height 26
click at [455, 616] on div "♭3" at bounding box center [452, 617] width 34 height 26
click at [606, 586] on div "♭7" at bounding box center [604, 583] width 34 height 26
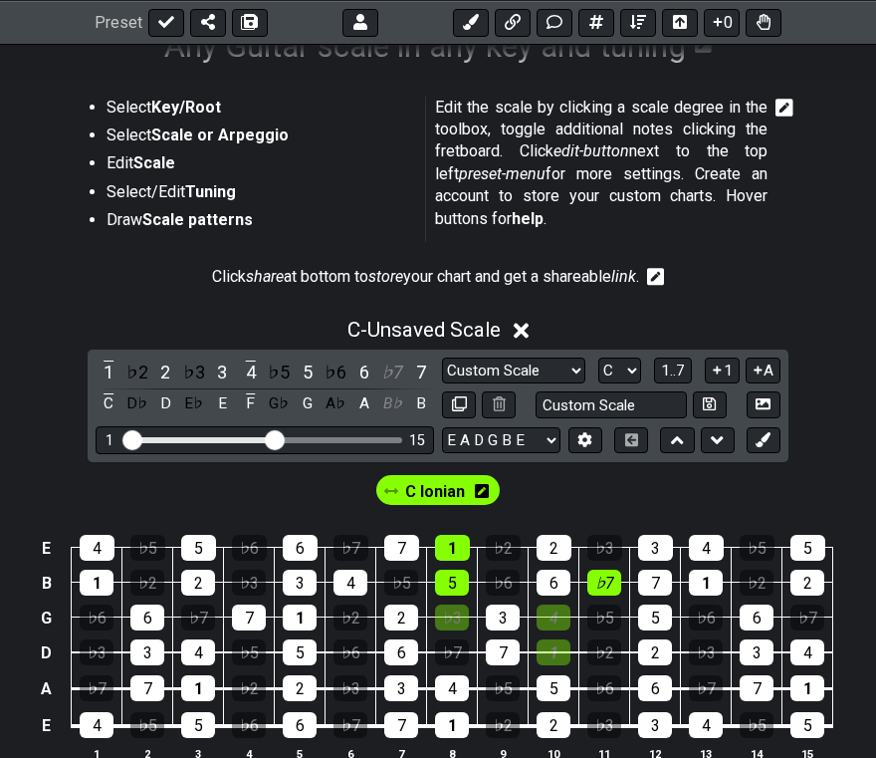
click at [606, 589] on div "♭7" at bounding box center [604, 583] width 34 height 26
click at [553, 616] on div "4" at bounding box center [554, 617] width 34 height 26
click at [559, 655] on div "1" at bounding box center [554, 652] width 34 height 26
click at [459, 550] on div "1" at bounding box center [452, 548] width 35 height 26
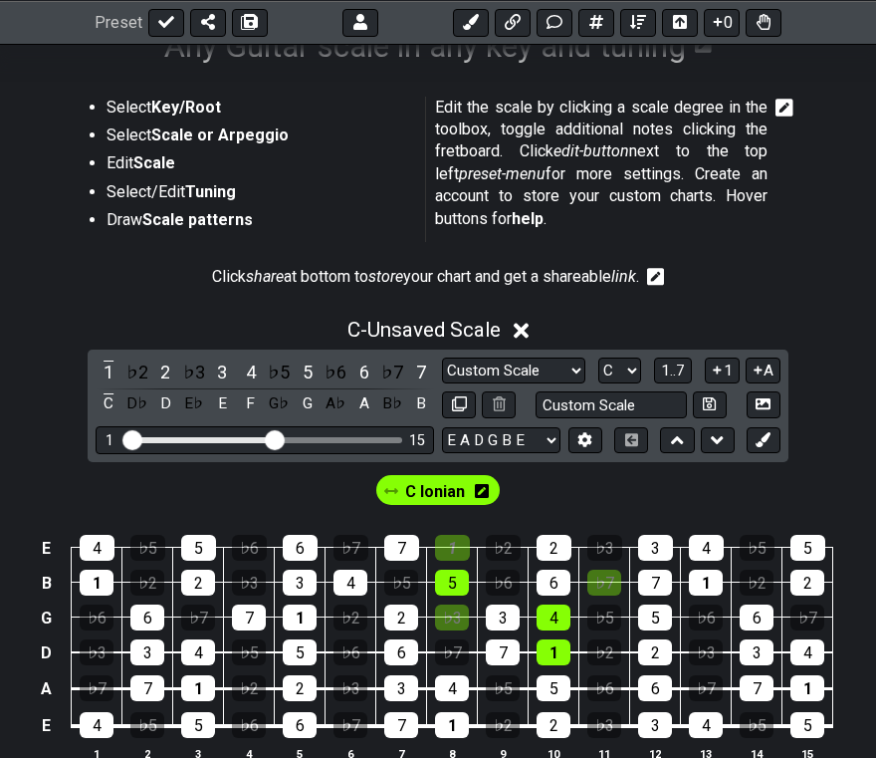
click at [459, 550] on div "1" at bounding box center [452, 548] width 35 height 26
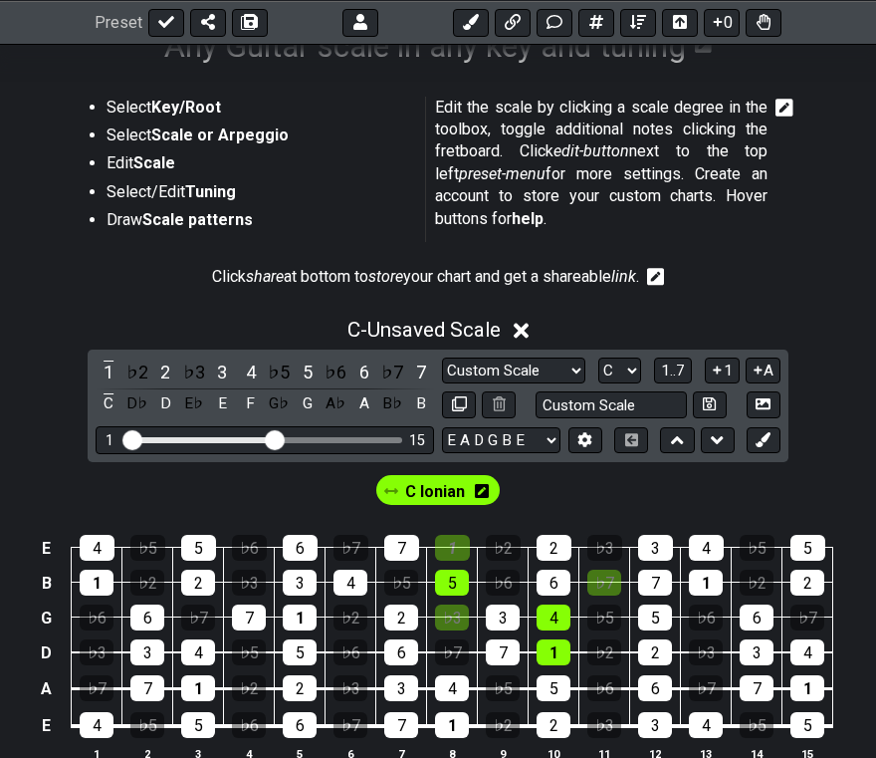
click at [459, 550] on div "1" at bounding box center [452, 548] width 35 height 26
click at [104, 399] on div "C" at bounding box center [109, 403] width 26 height 27
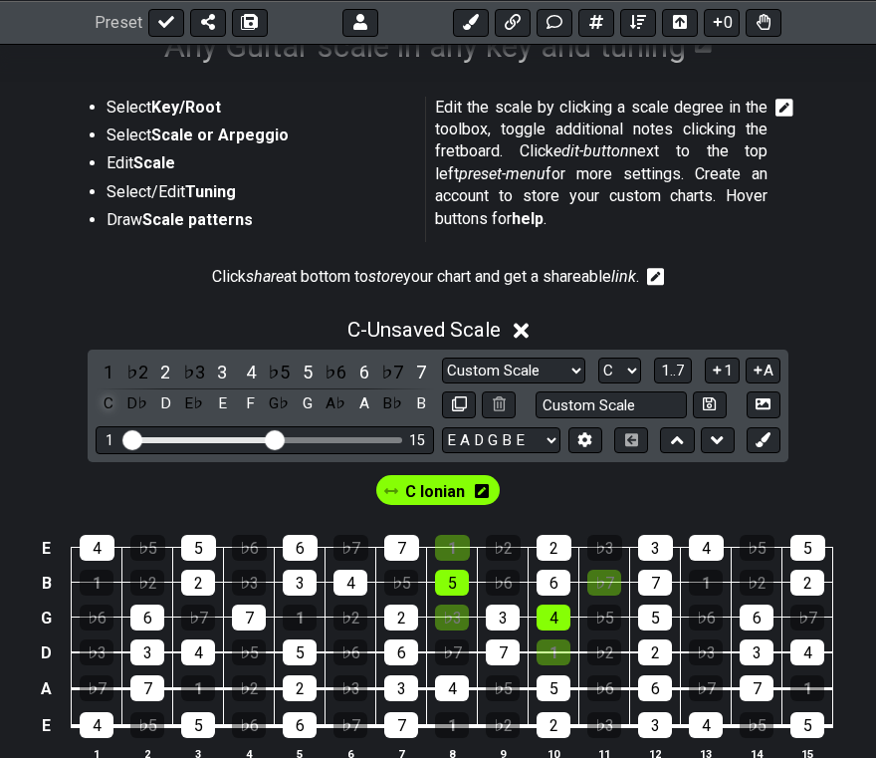
click at [108, 400] on div "C" at bounding box center [109, 403] width 26 height 27
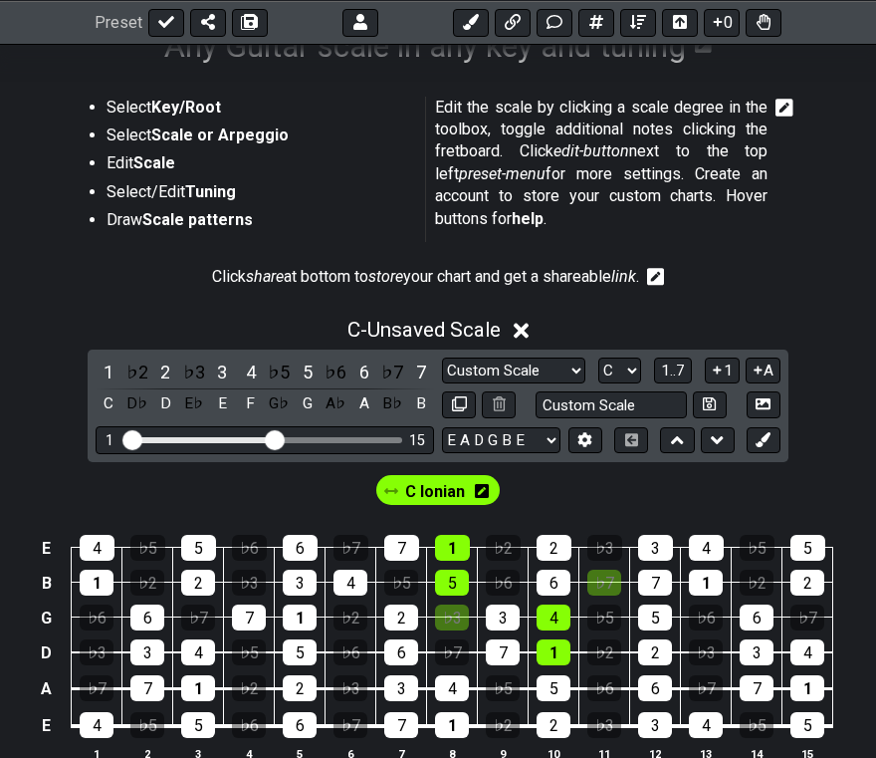
click at [557, 486] on div "C Ionian" at bounding box center [438, 486] width 876 height 48
click at [402, 622] on div "2" at bounding box center [401, 617] width 34 height 26
click at [547, 652] on div "1" at bounding box center [554, 652] width 34 height 26
click at [412, 611] on div "2" at bounding box center [401, 617] width 34 height 26
click at [548, 651] on div "1" at bounding box center [554, 652] width 34 height 26
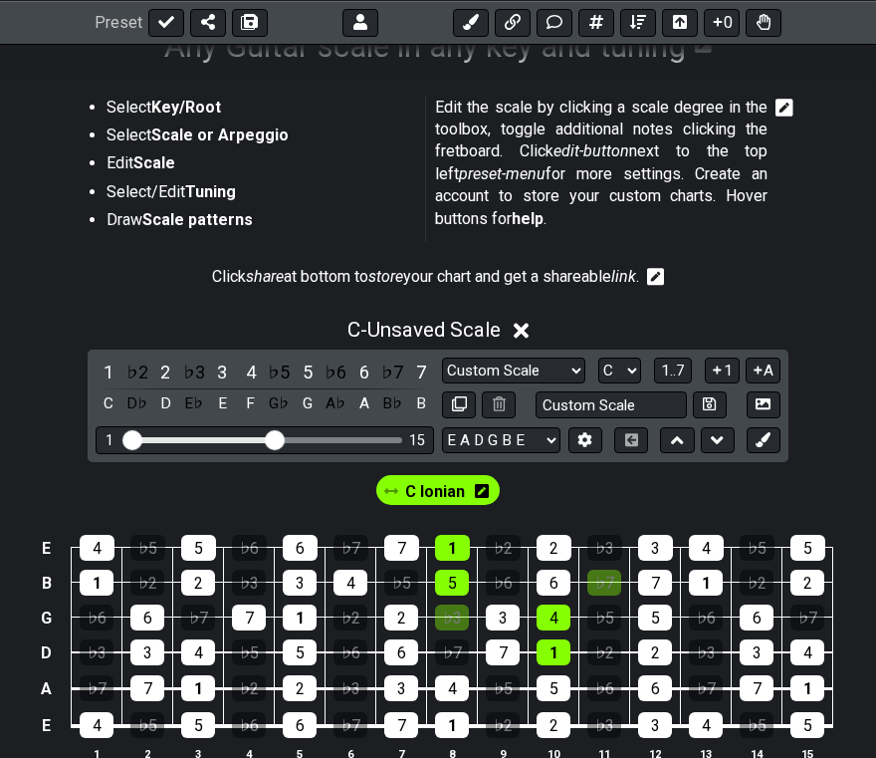
click at [485, 490] on icon at bounding box center [482, 491] width 14 height 14
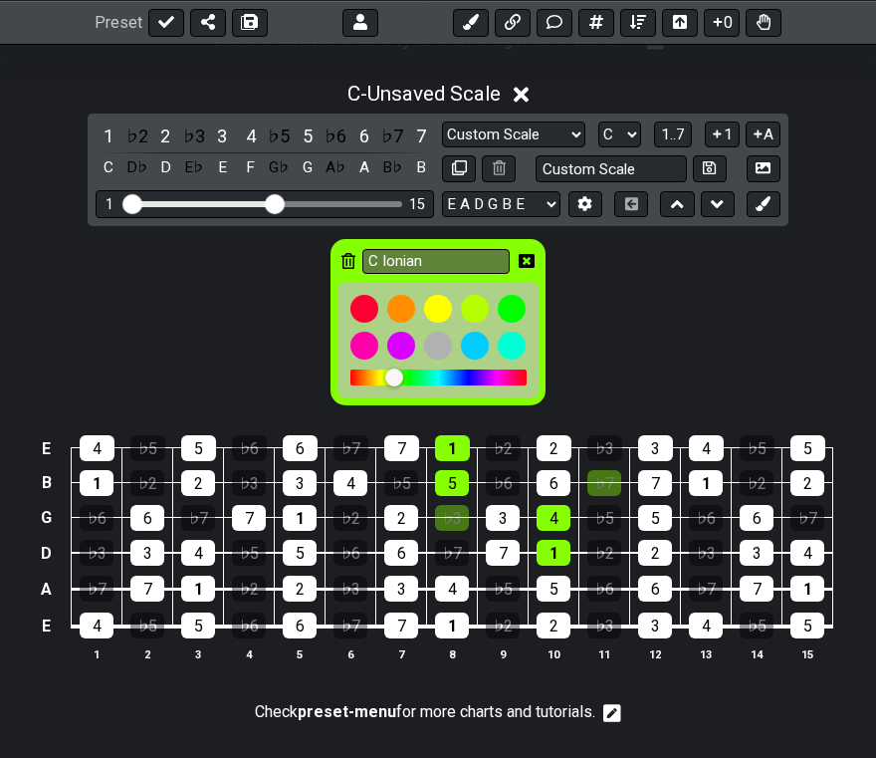
scroll to position [592, 0]
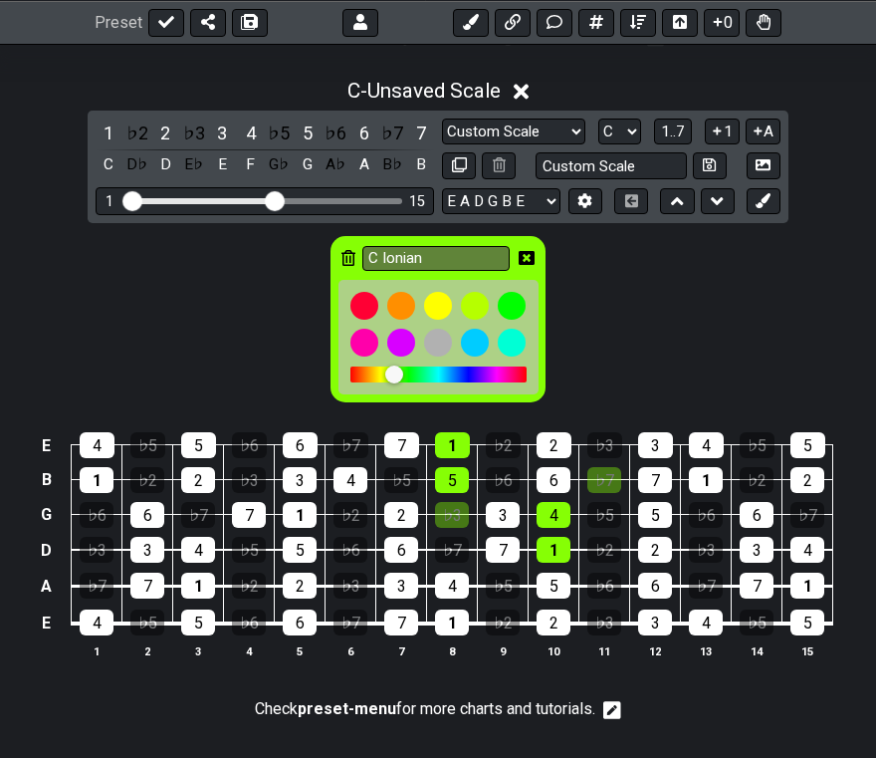
click at [207, 584] on div "1" at bounding box center [198, 586] width 34 height 26
click at [364, 304] on div at bounding box center [365, 306] width 34 height 34
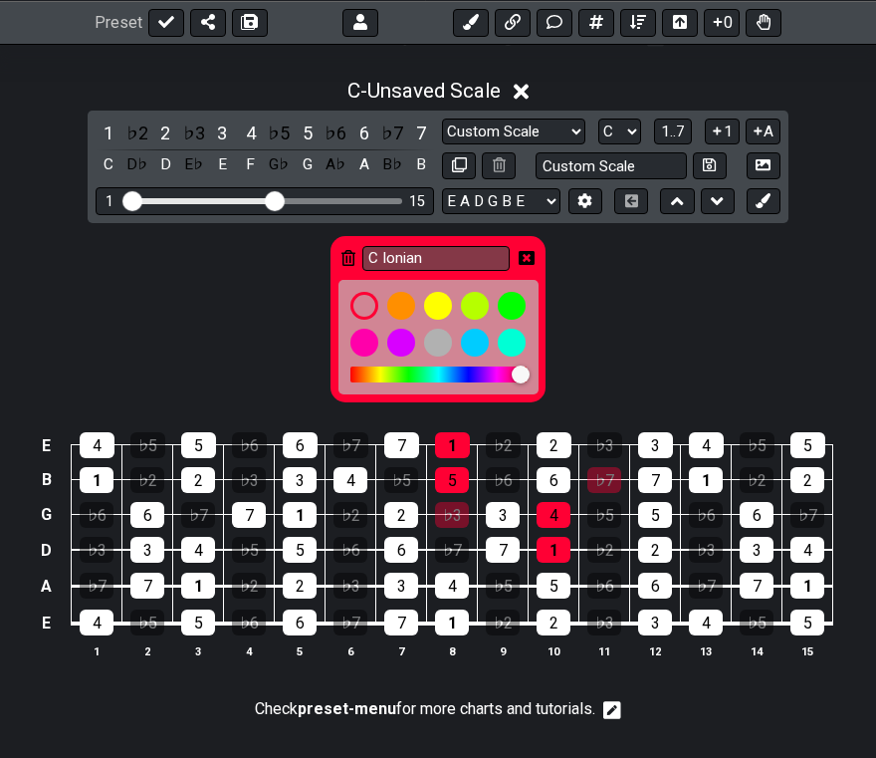
click at [201, 588] on div "1" at bounding box center [198, 586] width 34 height 26
click at [200, 586] on div "1" at bounding box center [198, 586] width 34 height 26
click at [525, 257] on icon at bounding box center [527, 258] width 16 height 16
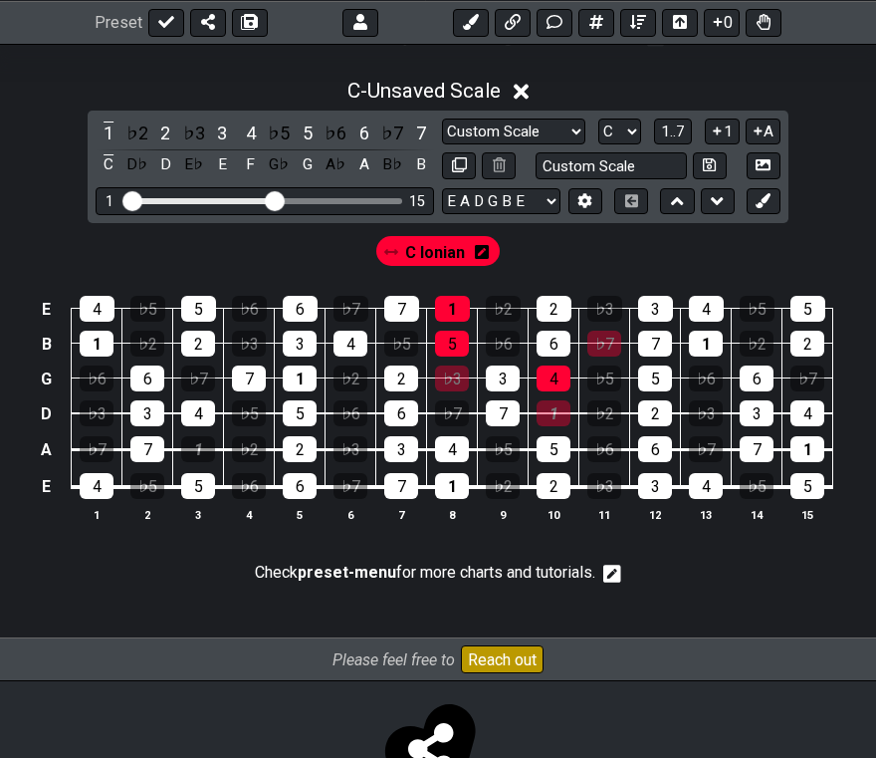
click at [563, 415] on div "1" at bounding box center [554, 413] width 34 height 26
click at [521, 91] on icon at bounding box center [521, 91] width 15 height 21
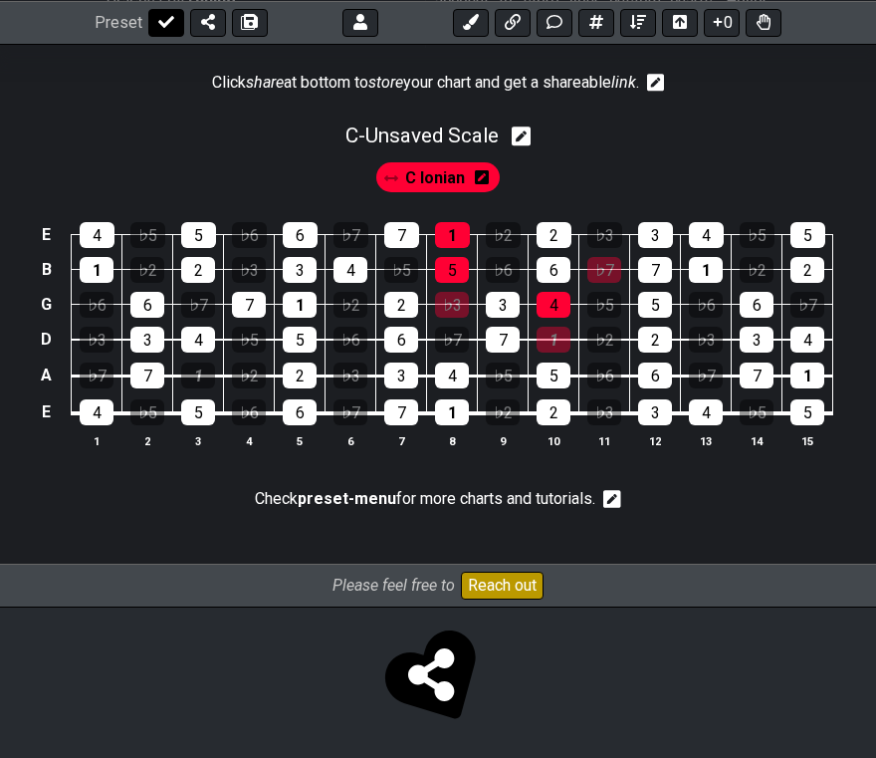
click at [163, 20] on icon at bounding box center [166, 22] width 16 height 16
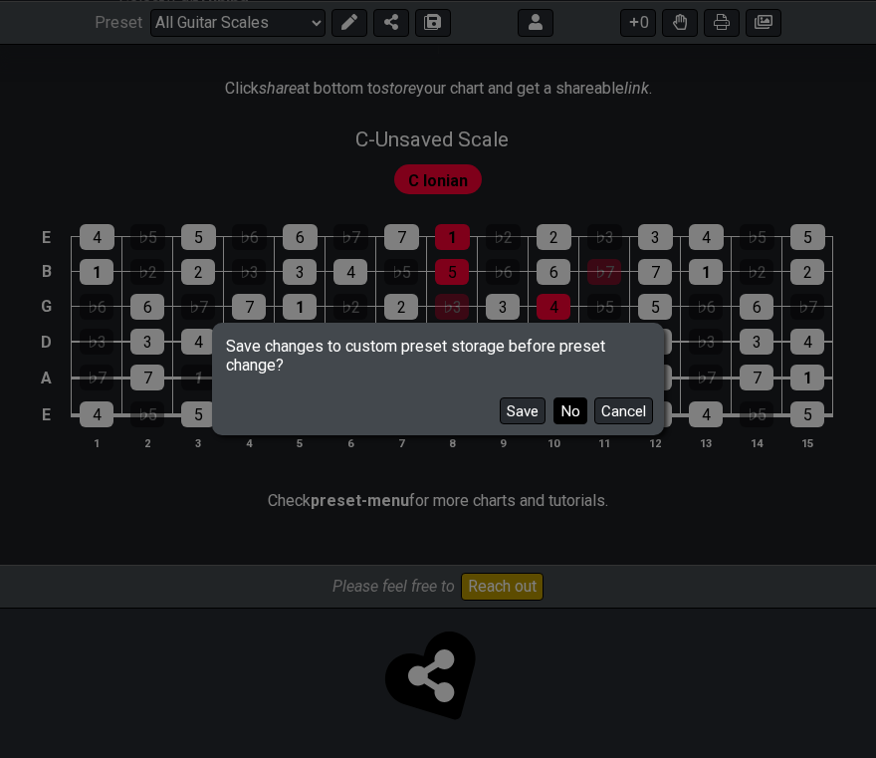
click at [571, 410] on button "No" at bounding box center [571, 410] width 34 height 27
select select "/3nps-caged-shapes"
select select "A"
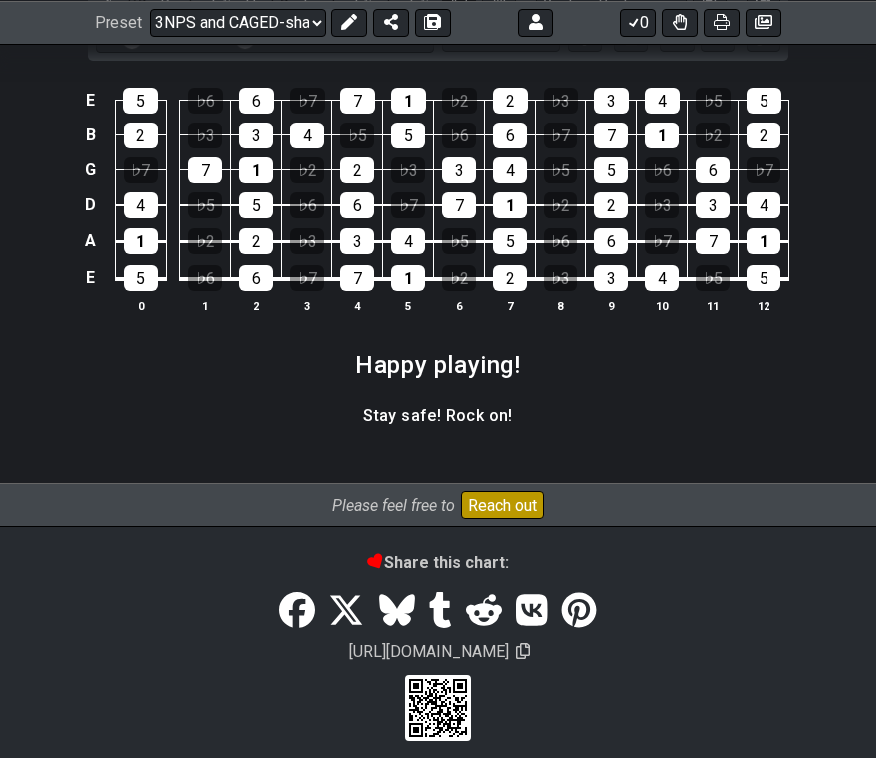
scroll to position [3148, 0]
